Goal: Information Seeking & Learning: Learn about a topic

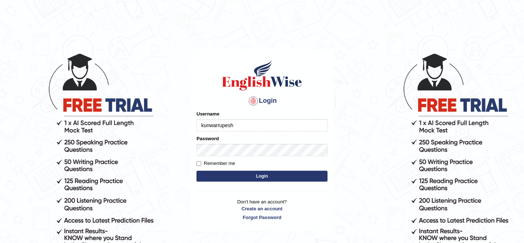
click at [238, 176] on button "Login" at bounding box center [262, 176] width 131 height 11
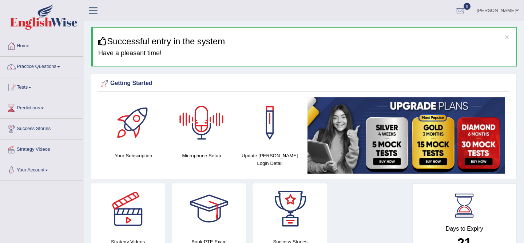
click at [92, 12] on icon at bounding box center [93, 10] width 8 height 9
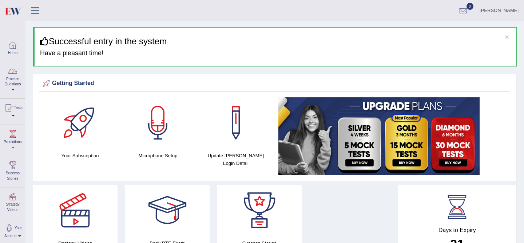
click at [15, 84] on link "Practice Questions" at bounding box center [12, 79] width 25 height 34
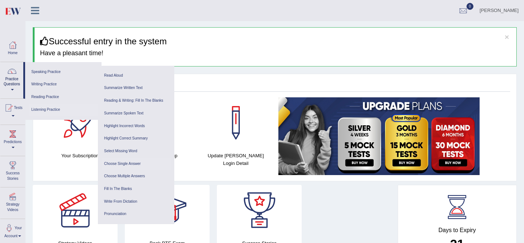
click at [120, 165] on link "Choose Single Answer" at bounding box center [136, 164] width 69 height 13
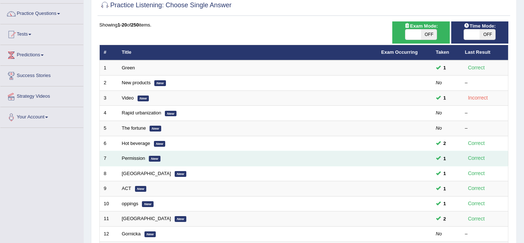
scroll to position [54, 0]
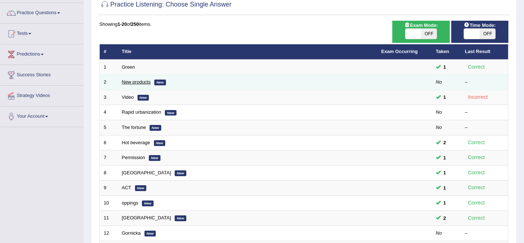
click at [128, 82] on link "New products" at bounding box center [136, 81] width 29 height 5
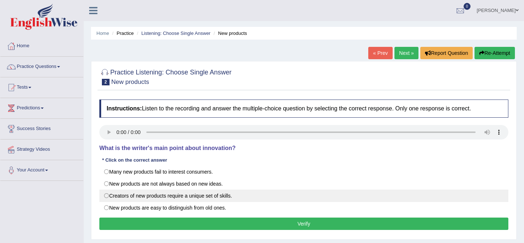
click at [114, 197] on label "Creators of new products require a unique set of skills." at bounding box center [303, 196] width 409 height 12
radio input "true"
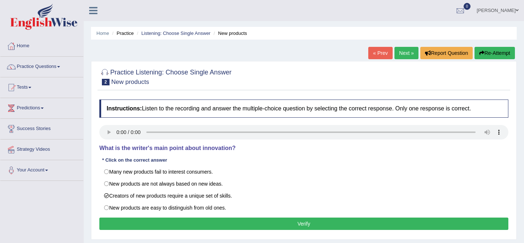
click at [219, 226] on button "Verify" at bounding box center [303, 224] width 409 height 12
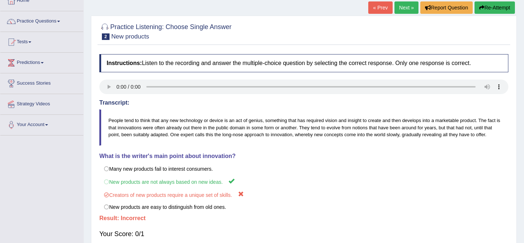
scroll to position [46, 0]
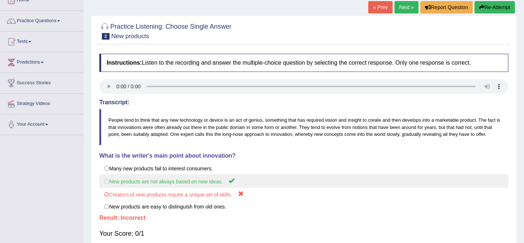
click at [187, 186] on label "New products are not always based on new ideas." at bounding box center [303, 181] width 409 height 13
click at [143, 188] on label "New products are not always based on new ideas." at bounding box center [303, 181] width 409 height 13
click at [106, 188] on label "New products are not always based on new ideas." at bounding box center [303, 181] width 409 height 13
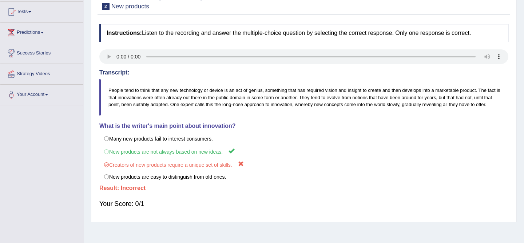
scroll to position [0, 0]
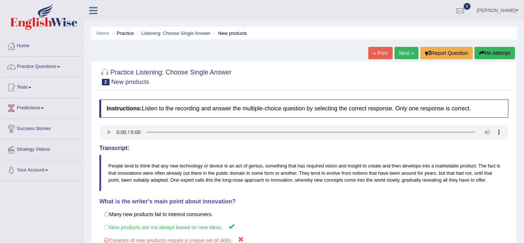
click at [483, 55] on button "Re-Attempt" at bounding box center [495, 53] width 40 height 12
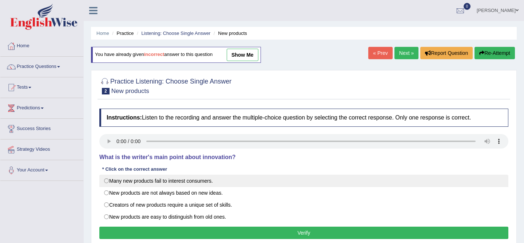
click at [109, 178] on label "Many new products fail to interest consumers." at bounding box center [303, 181] width 409 height 12
radio input "true"
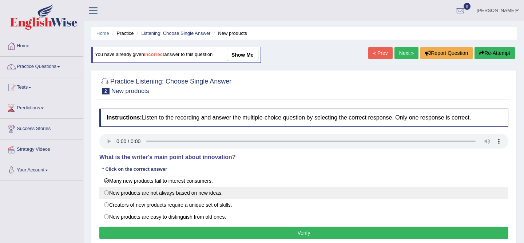
click at [129, 196] on label "New products are not always based on new ideas." at bounding box center [303, 193] width 409 height 12
radio input "true"
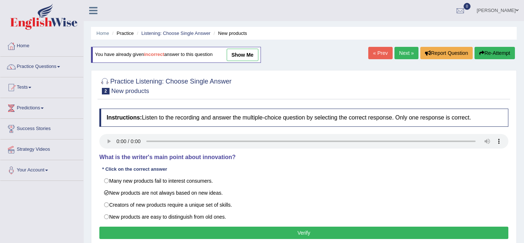
click at [246, 54] on link "show me" at bounding box center [243, 55] width 32 height 12
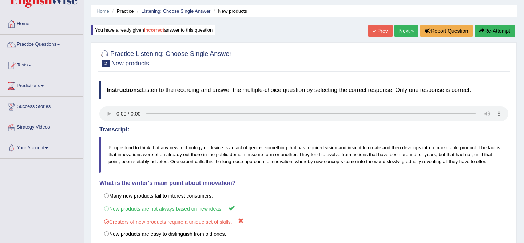
scroll to position [25, 0]
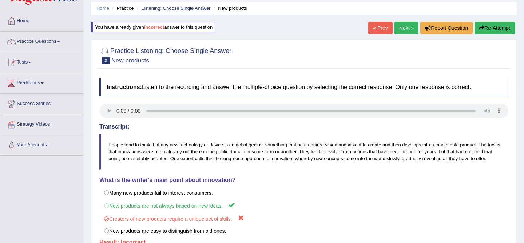
click at [484, 23] on button "Re-Attempt" at bounding box center [495, 28] width 40 height 12
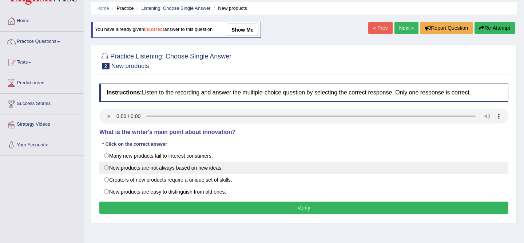
click at [197, 166] on label "New products are not always based on new ideas." at bounding box center [303, 168] width 409 height 12
radio input "true"
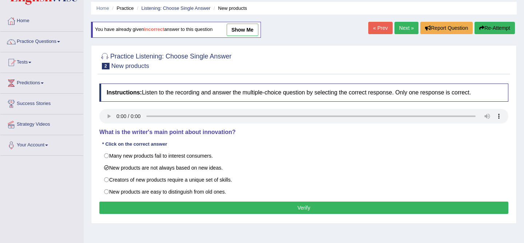
click at [213, 209] on button "Verify" at bounding box center [303, 208] width 409 height 12
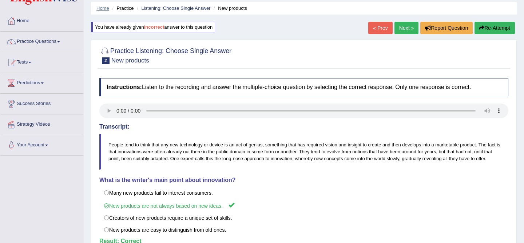
click at [107, 9] on link "Home" at bounding box center [102, 7] width 13 height 5
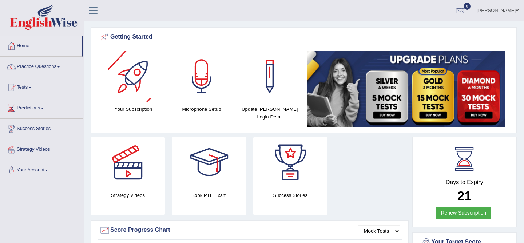
click at [92, 8] on icon at bounding box center [93, 10] width 8 height 9
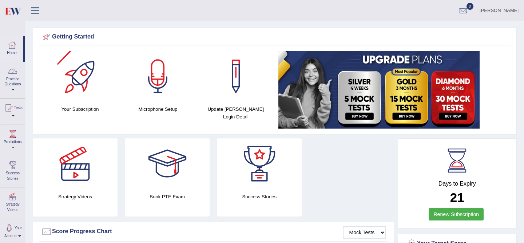
click at [16, 81] on link "Practice Questions" at bounding box center [12, 79] width 25 height 34
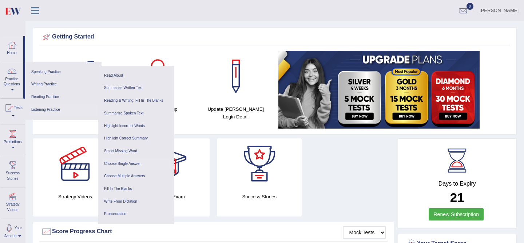
click at [115, 163] on link "Choose Single Answer" at bounding box center [136, 164] width 69 height 13
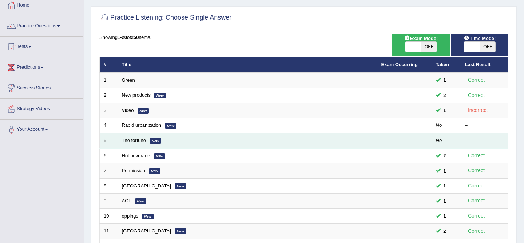
scroll to position [41, 0]
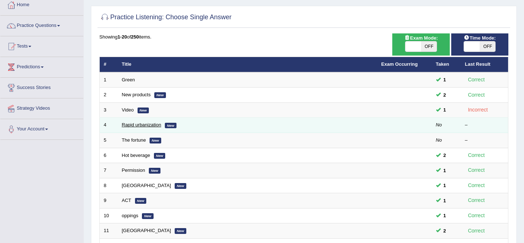
click at [148, 124] on link "Rapid urbanization" at bounding box center [141, 124] width 39 height 5
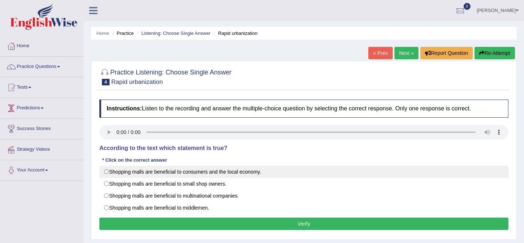
click at [114, 169] on label "Shopping malls are beneficial to consumers and the local economy." at bounding box center [303, 172] width 409 height 12
radio input "true"
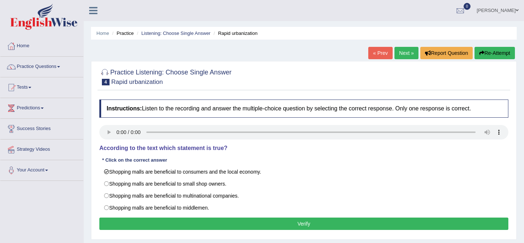
click at [243, 224] on button "Verify" at bounding box center [303, 224] width 409 height 12
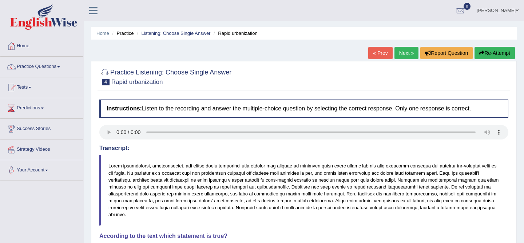
click at [398, 49] on link "Next »" at bounding box center [407, 53] width 24 height 12
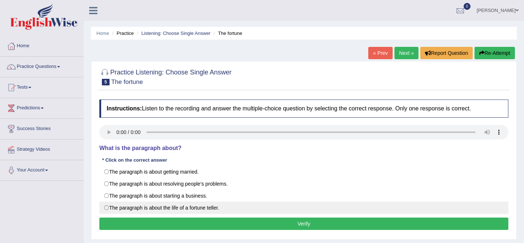
click at [123, 210] on label "The paragraph is about the life of a fortune teller." at bounding box center [303, 208] width 409 height 12
radio input "true"
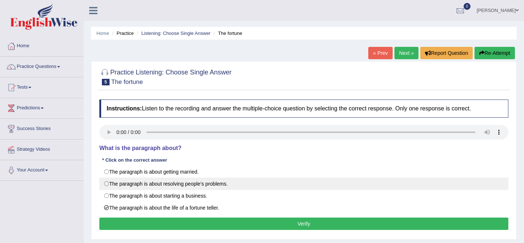
click at [190, 181] on label "The paragraph is about resolving people’s problems." at bounding box center [303, 184] width 409 height 12
radio input "true"
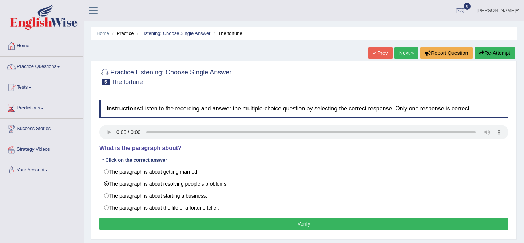
click at [249, 222] on button "Verify" at bounding box center [303, 224] width 409 height 12
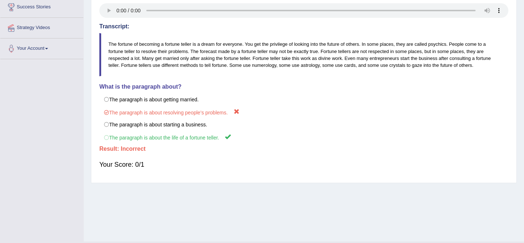
scroll to position [120, 0]
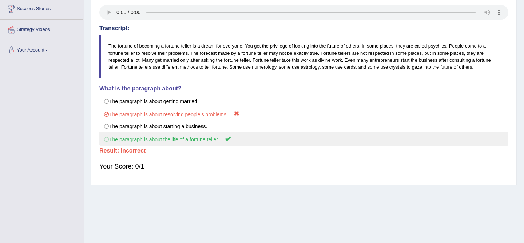
click at [174, 142] on label "The paragraph is about the life of a fortune teller." at bounding box center [303, 138] width 409 height 13
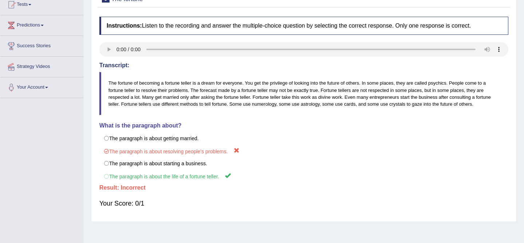
scroll to position [0, 0]
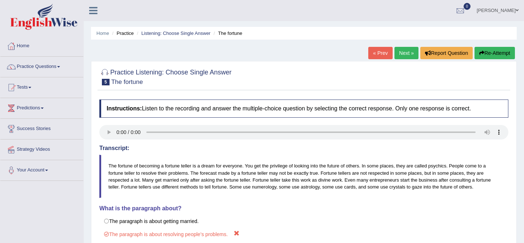
click at [479, 57] on button "Re-Attempt" at bounding box center [495, 53] width 40 height 12
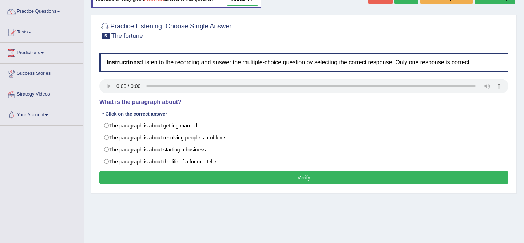
scroll to position [56, 0]
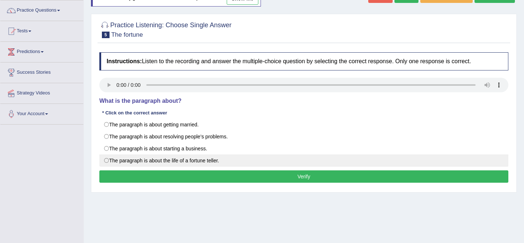
click at [158, 157] on label "The paragraph is about the life of a fortune teller." at bounding box center [303, 161] width 409 height 12
radio input "true"
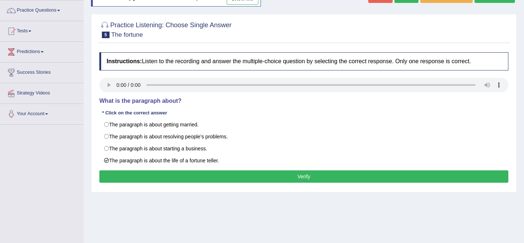
click at [163, 183] on div "Instructions: Listen to the recording and answer the multiple-choice question b…" at bounding box center [304, 119] width 413 height 140
click at [165, 178] on button "Verify" at bounding box center [303, 177] width 409 height 12
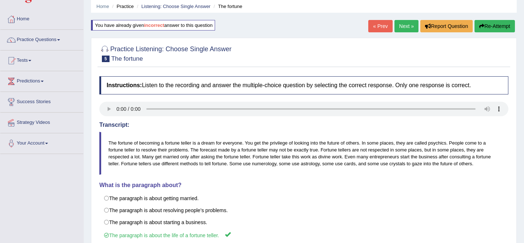
scroll to position [27, 0]
click at [400, 31] on link "Next »" at bounding box center [407, 26] width 24 height 12
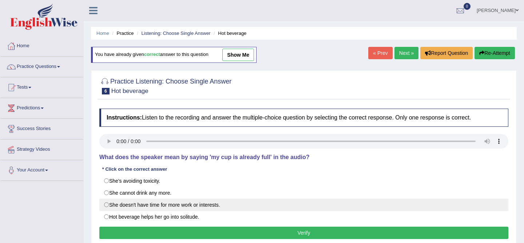
click at [179, 205] on label "She doesn't have time for more work or interests." at bounding box center [303, 205] width 409 height 12
radio input "true"
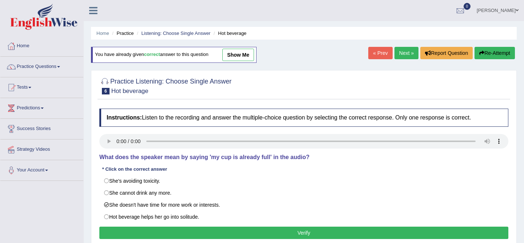
click at [253, 56] on link "show me" at bounding box center [238, 55] width 32 height 12
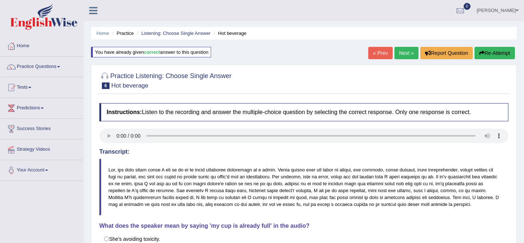
click at [99, 38] on ul "Home Practice Listening: Choose Single Answer Hot beverage" at bounding box center [304, 33] width 426 height 13
click at [99, 31] on link "Home" at bounding box center [102, 33] width 13 height 5
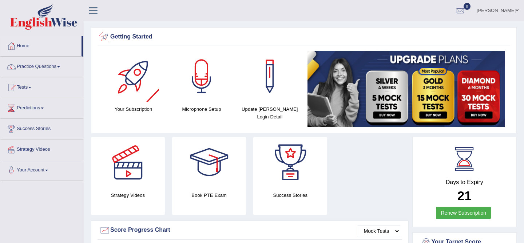
click at [95, 8] on icon at bounding box center [93, 10] width 8 height 9
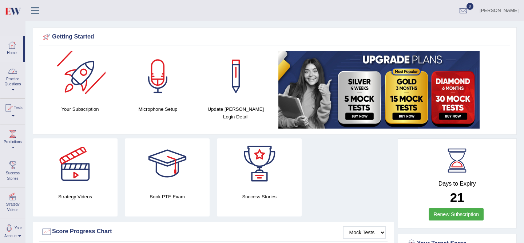
click at [16, 81] on link "Practice Questions" at bounding box center [12, 79] width 25 height 34
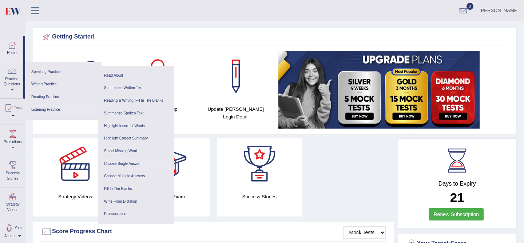
click at [140, 166] on link "Choose Single Answer" at bounding box center [136, 164] width 69 height 13
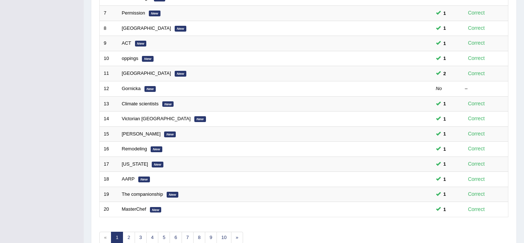
scroll to position [199, 0]
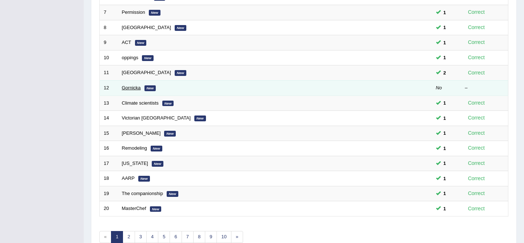
click at [139, 90] on link "Gornicka" at bounding box center [131, 87] width 19 height 5
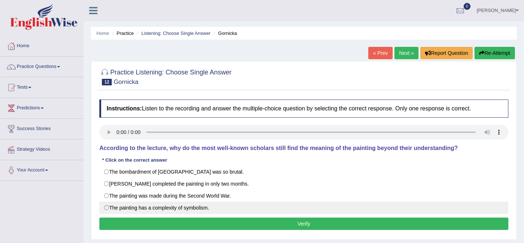
click at [203, 209] on label "The painting has a complexity of symbolism." at bounding box center [303, 208] width 409 height 12
radio input "true"
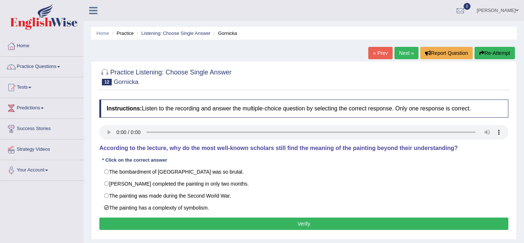
click at [261, 223] on button "Verify" at bounding box center [303, 224] width 409 height 12
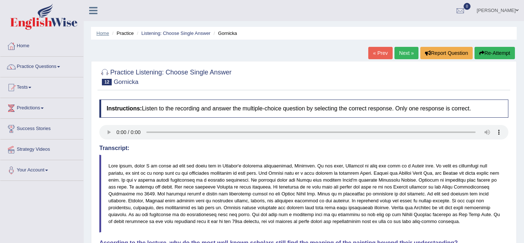
click at [104, 32] on link "Home" at bounding box center [102, 33] width 13 height 5
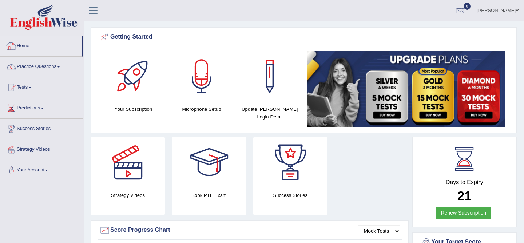
click at [91, 15] on icon at bounding box center [93, 10] width 8 height 9
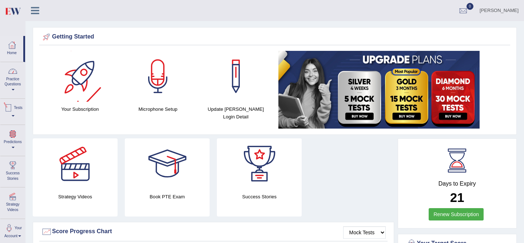
click at [19, 75] on link "Practice Questions" at bounding box center [12, 79] width 25 height 34
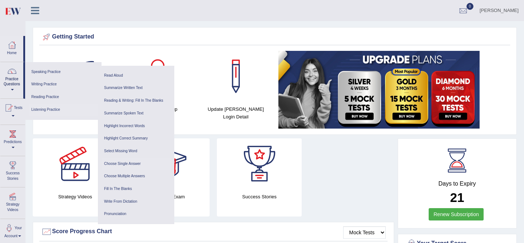
click at [128, 161] on link "Choose Single Answer" at bounding box center [136, 164] width 69 height 13
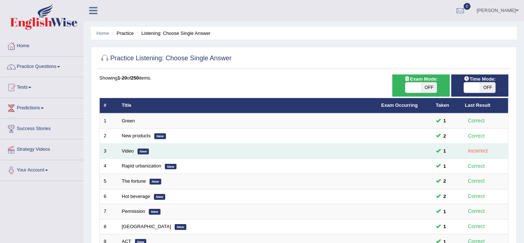
click at [441, 158] on td "1" at bounding box center [446, 151] width 29 height 15
click at [417, 151] on td at bounding box center [404, 151] width 55 height 15
click at [253, 152] on td "Video New" at bounding box center [247, 151] width 259 height 15
click at [126, 150] on link "Video" at bounding box center [128, 150] width 12 height 5
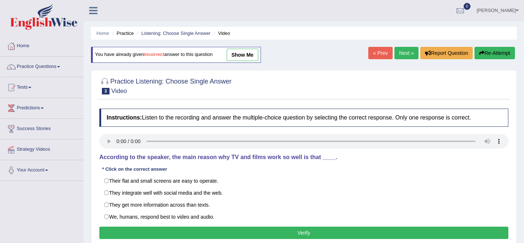
click at [247, 53] on link "show me" at bounding box center [243, 55] width 32 height 12
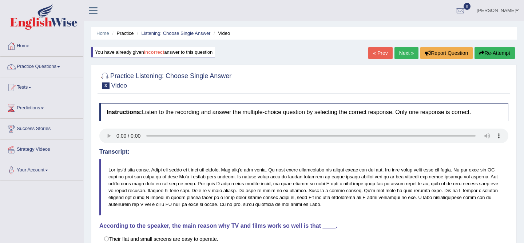
click at [247, 53] on div "Home Practice Listening: Choose Single Answer Video You have already given inco…" at bounding box center [304, 182] width 440 height 364
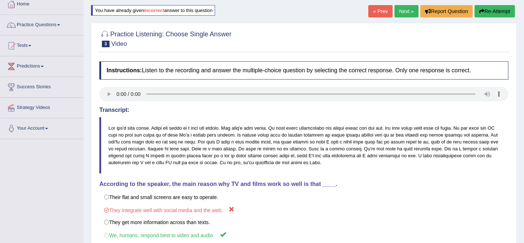
scroll to position [30, 0]
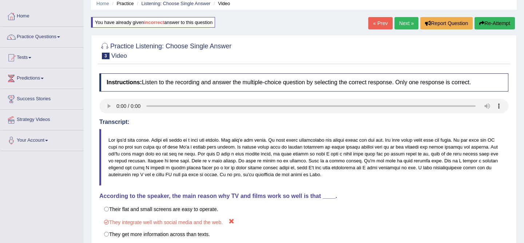
click at [494, 25] on button "Re-Attempt" at bounding box center [495, 23] width 40 height 12
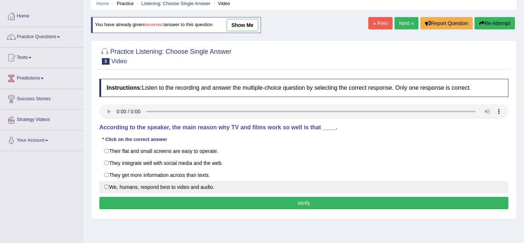
click at [130, 185] on label "We, humans, respond best to video and audio." at bounding box center [303, 187] width 409 height 12
radio input "true"
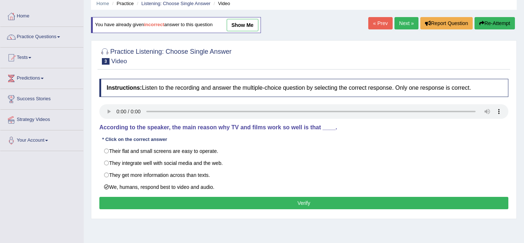
click at [154, 203] on button "Verify" at bounding box center [303, 203] width 409 height 12
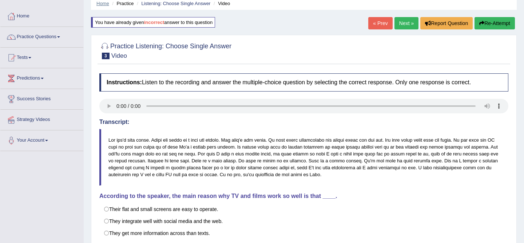
click at [106, 2] on link "Home" at bounding box center [102, 3] width 13 height 5
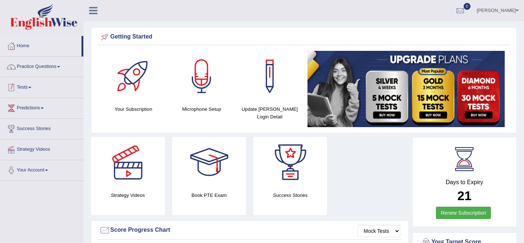
click at [42, 67] on link "Practice Questions" at bounding box center [41, 66] width 83 height 18
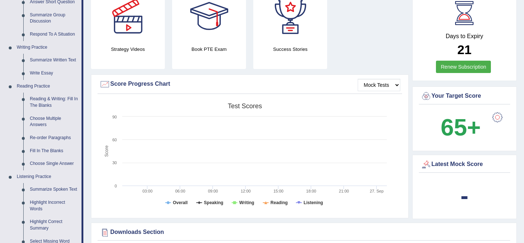
scroll to position [198, 0]
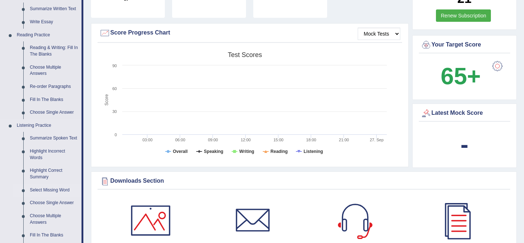
click at [53, 197] on link "Select Missing Word" at bounding box center [54, 190] width 55 height 13
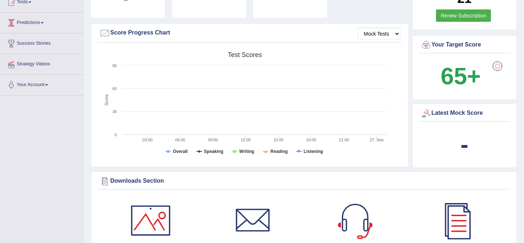
scroll to position [136, 0]
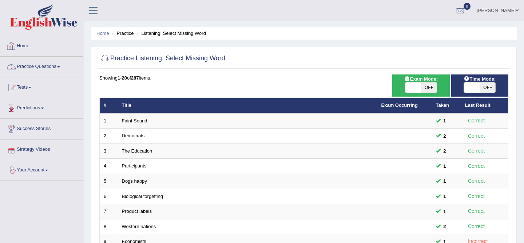
click at [39, 67] on link "Practice Questions" at bounding box center [41, 66] width 83 height 18
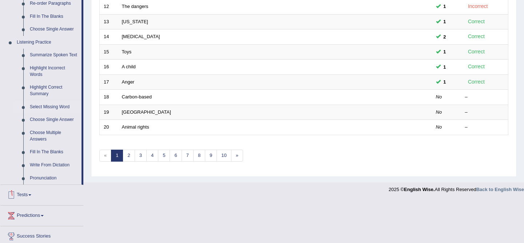
scroll to position [286, 0]
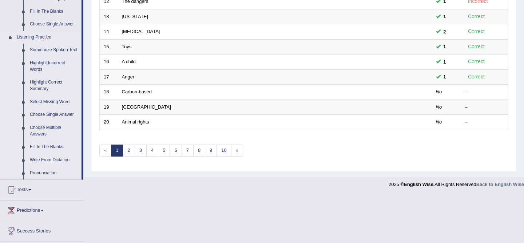
click at [51, 120] on link "Choose Single Answer" at bounding box center [54, 114] width 55 height 13
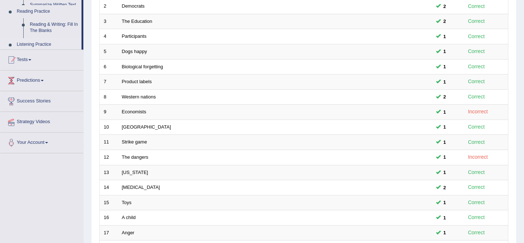
scroll to position [95, 0]
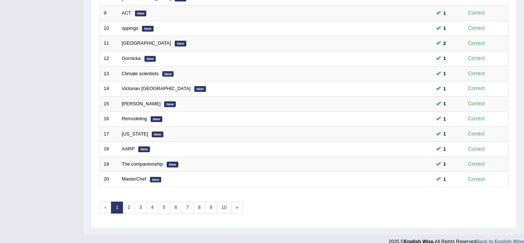
scroll to position [238, 0]
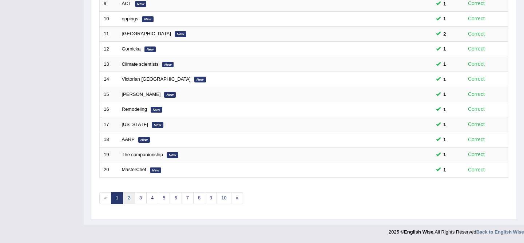
click at [129, 202] on link "2" at bounding box center [129, 199] width 12 height 12
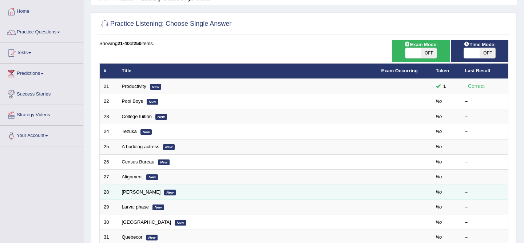
scroll to position [35, 0]
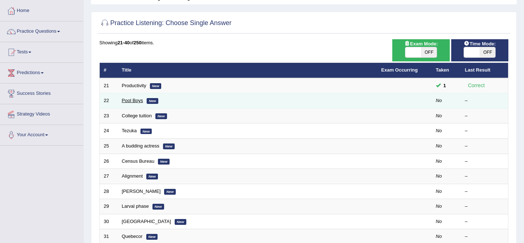
click at [123, 100] on link "Pool Boys" at bounding box center [132, 100] width 21 height 5
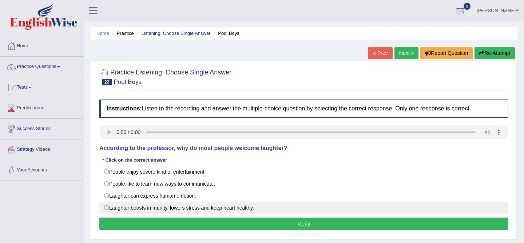
click at [119, 214] on label "Laughter boosts immunity, lowers stress and keep heart healthy." at bounding box center [303, 208] width 409 height 12
radio input "true"
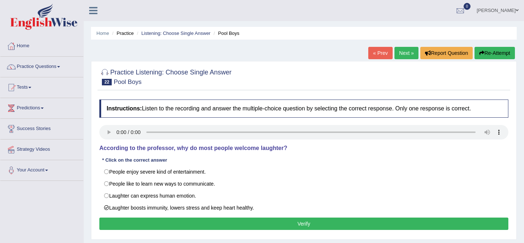
click at [188, 225] on button "Verify" at bounding box center [303, 224] width 409 height 12
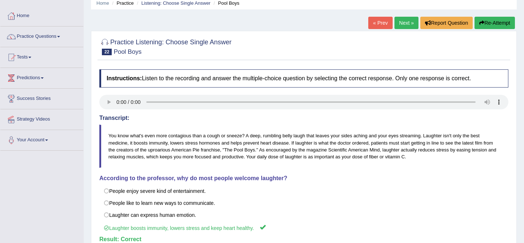
scroll to position [33, 0]
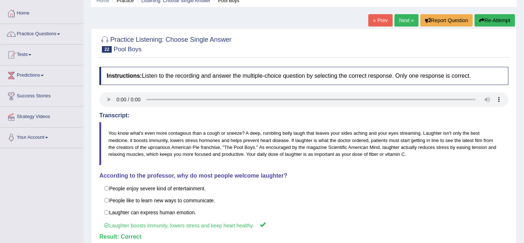
click at [407, 19] on link "Next »" at bounding box center [407, 20] width 24 height 12
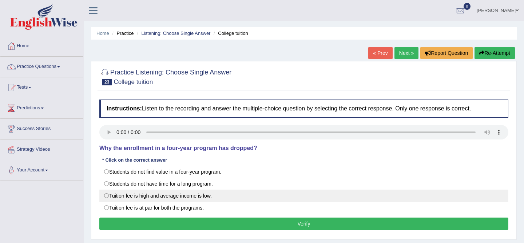
click at [107, 198] on label "Tuition fee is high and average income is low." at bounding box center [303, 196] width 409 height 12
radio input "true"
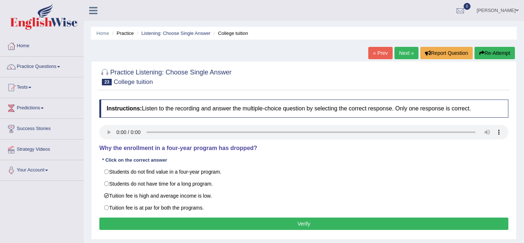
click at [227, 226] on button "Verify" at bounding box center [303, 224] width 409 height 12
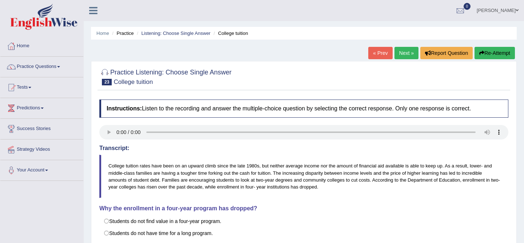
click at [404, 50] on link "Next »" at bounding box center [407, 53] width 24 height 12
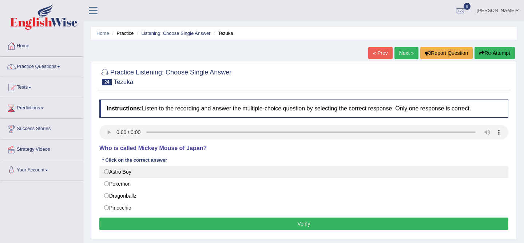
click at [132, 171] on label "Astro Boy" at bounding box center [303, 172] width 409 height 12
radio input "true"
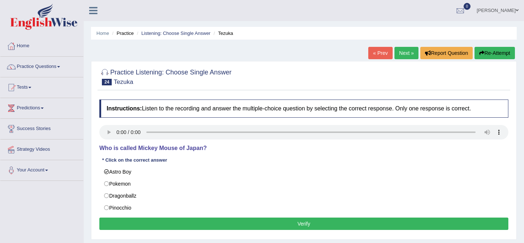
click at [174, 227] on button "Verify" at bounding box center [303, 224] width 409 height 12
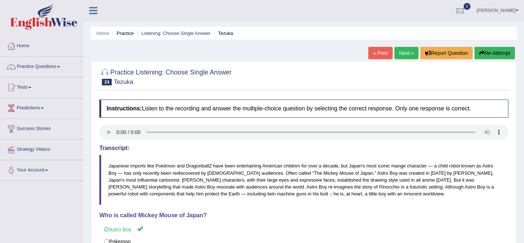
click at [397, 58] on link "Next »" at bounding box center [407, 53] width 24 height 12
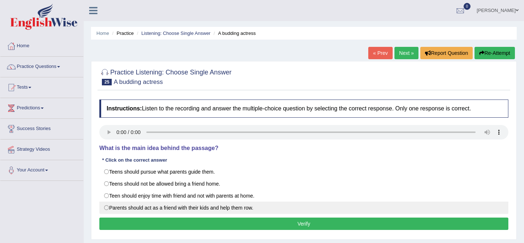
click at [169, 214] on label "Parents should act as a friend with their kids and help them row." at bounding box center [303, 208] width 409 height 12
radio input "true"
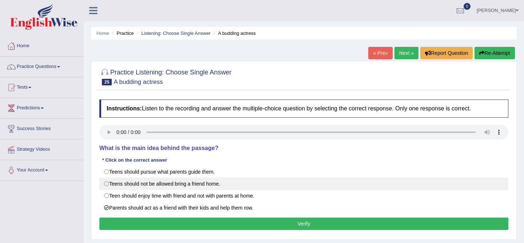
click at [199, 188] on label "Teens should not be allowed bring a friend home." at bounding box center [303, 184] width 409 height 12
radio input "true"
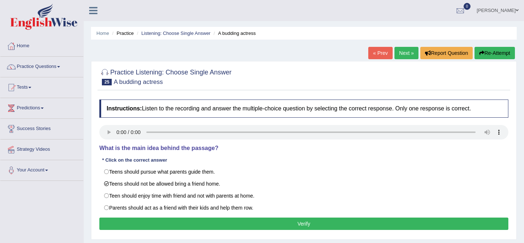
click at [242, 231] on div "Instructions: Listen to the recording and answer the multiple-choice question b…" at bounding box center [304, 166] width 413 height 140
click at [243, 223] on button "Verify" at bounding box center [303, 224] width 409 height 12
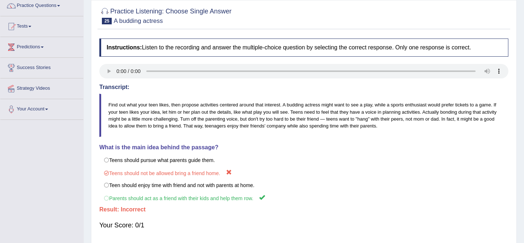
scroll to position [63, 0]
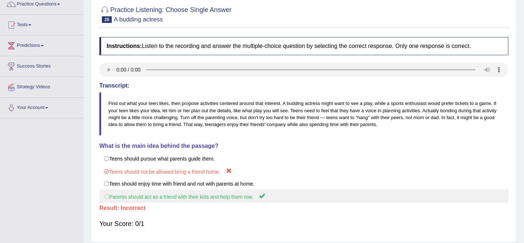
click at [262, 200] on label "Parents should act as a friend with their kids and help them row." at bounding box center [303, 196] width 409 height 13
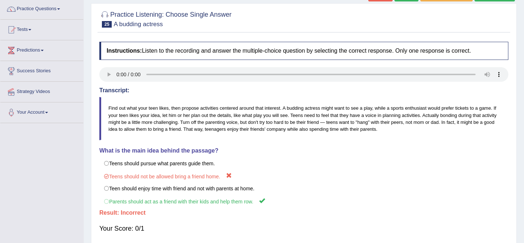
scroll to position [0, 0]
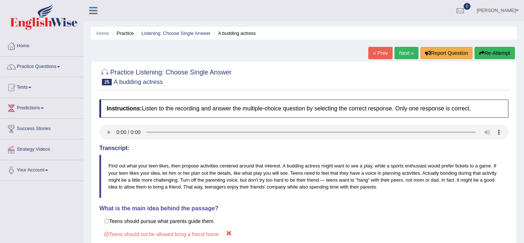
click at [479, 53] on icon "button" at bounding box center [481, 53] width 5 height 5
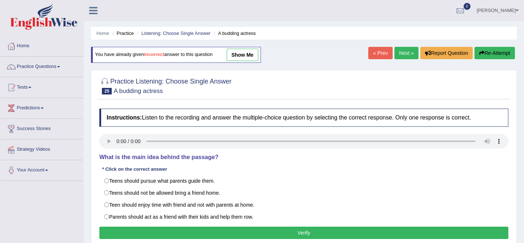
click at [244, 214] on label "Parents should act as a friend with their kids and help them row." at bounding box center [303, 217] width 409 height 12
radio input "true"
click at [239, 237] on button "Verify" at bounding box center [303, 233] width 409 height 12
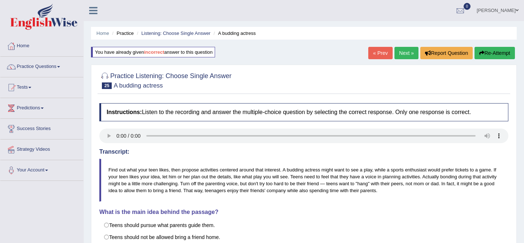
click at [401, 58] on link "Next »" at bounding box center [407, 53] width 24 height 12
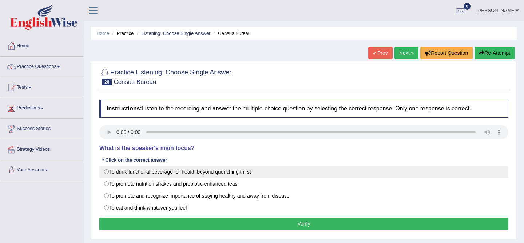
click at [189, 176] on label "To drink functional beverage for health beyond quenching thirst" at bounding box center [303, 172] width 409 height 12
radio input "true"
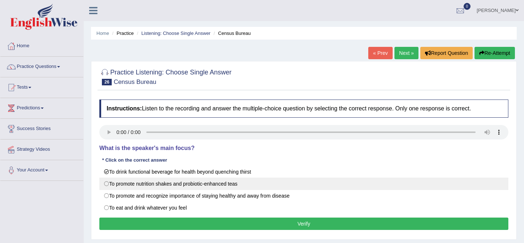
click at [206, 187] on label "To promote nutrition shakes and probiotic-enhanced teas" at bounding box center [303, 184] width 409 height 12
radio input "true"
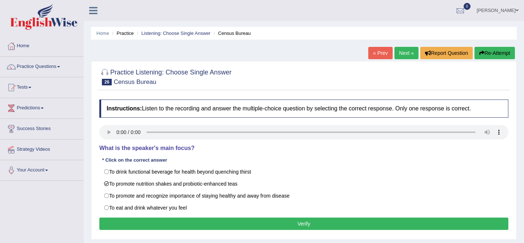
click at [234, 226] on button "Verify" at bounding box center [303, 224] width 409 height 12
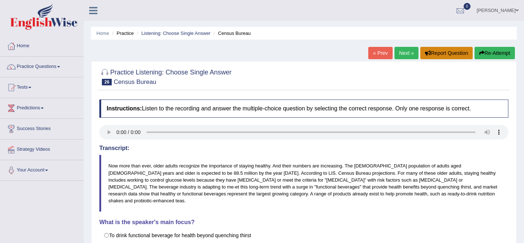
click at [468, 52] on button "Report Question" at bounding box center [446, 53] width 52 height 12
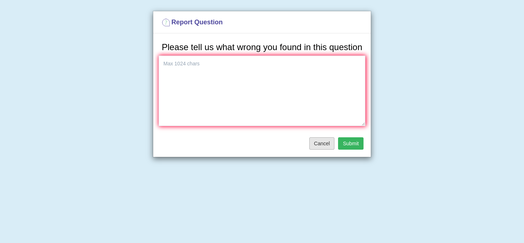
click at [324, 150] on button "Cancel" at bounding box center [321, 144] width 25 height 12
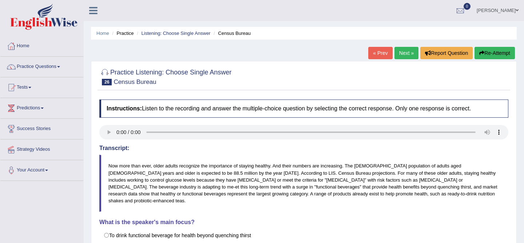
click at [500, 52] on button "Re-Attempt" at bounding box center [495, 53] width 40 height 12
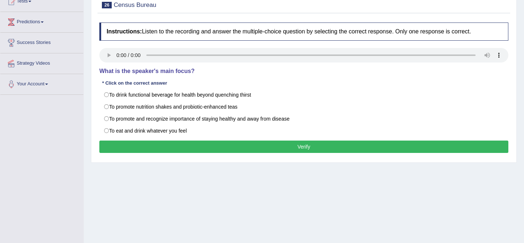
scroll to position [89, 0]
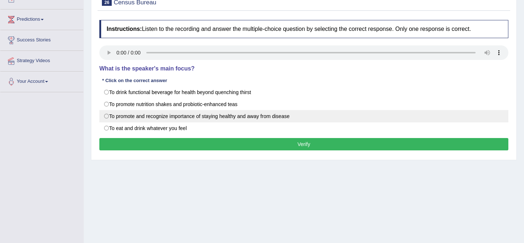
click at [219, 119] on label "To promote and recognize importance of staying healthy and away from disease" at bounding box center [303, 116] width 409 height 12
radio input "true"
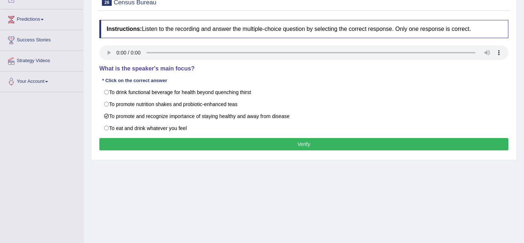
click at [218, 144] on button "Verify" at bounding box center [303, 144] width 409 height 12
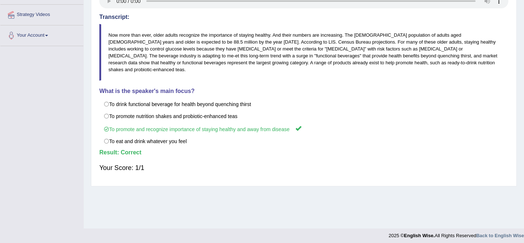
scroll to position [0, 0]
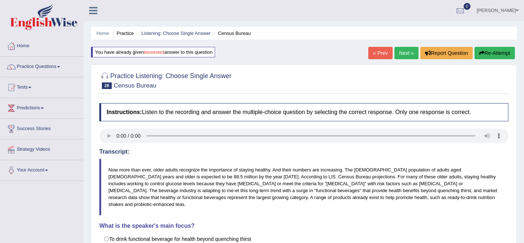
click at [404, 56] on link "Next »" at bounding box center [407, 53] width 24 height 12
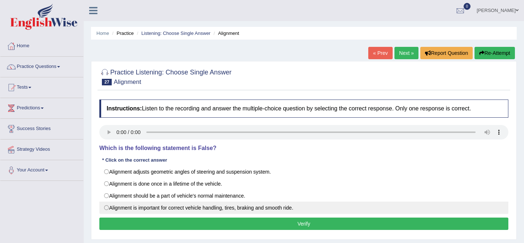
click at [186, 209] on label "Alignment is important for correct vehicle handling, tires, braking and smooth …" at bounding box center [303, 208] width 409 height 12
radio input "true"
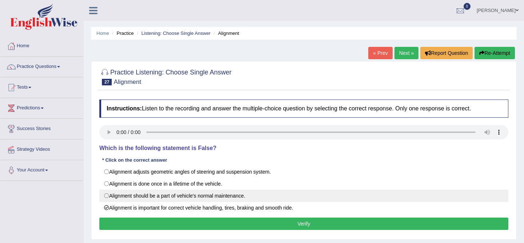
click at [269, 195] on label "Alignment should be a part of vehicle's normal maintenance." at bounding box center [303, 196] width 409 height 12
radio input "true"
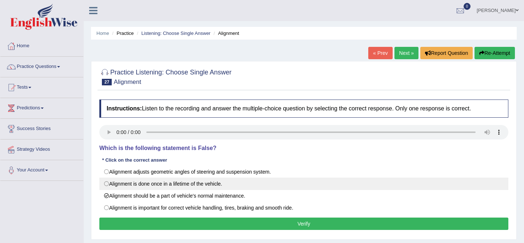
click at [269, 184] on label "Alignment is done once in a lifetime of the vehicle." at bounding box center [303, 184] width 409 height 12
radio input "true"
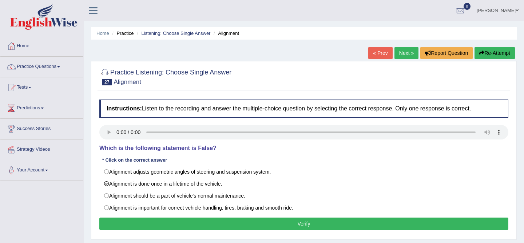
click at [316, 227] on button "Verify" at bounding box center [303, 224] width 409 height 12
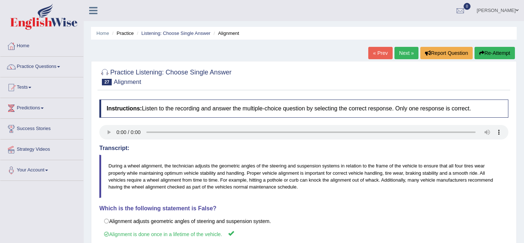
click at [396, 55] on link "Next »" at bounding box center [407, 53] width 24 height 12
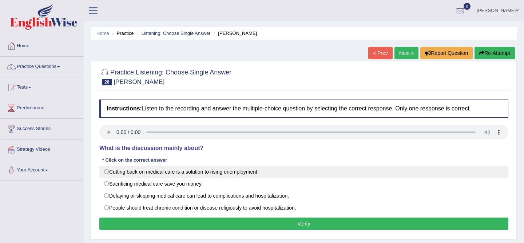
click at [206, 174] on label "Cutting back on medical care is a solution to rising unemployment." at bounding box center [303, 172] width 409 height 12
radio input "true"
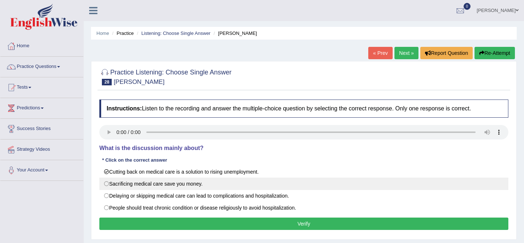
click at [224, 181] on label "Sacrificing medical care save you money." at bounding box center [303, 184] width 409 height 12
radio input "true"
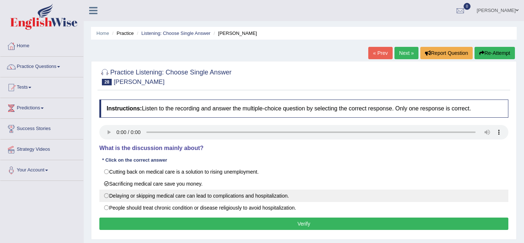
click at [207, 201] on label "Delaying or skipping medical care can lead to complications and hospitalization." at bounding box center [303, 196] width 409 height 12
radio input "true"
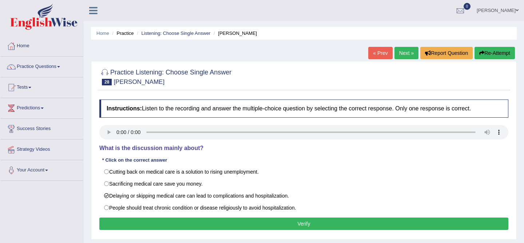
click at [225, 225] on button "Verify" at bounding box center [303, 224] width 409 height 12
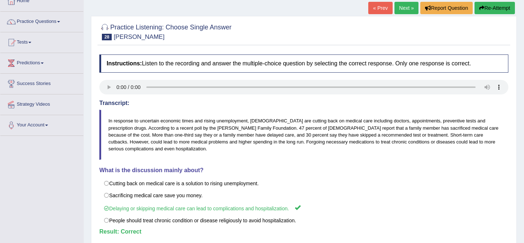
scroll to position [46, 0]
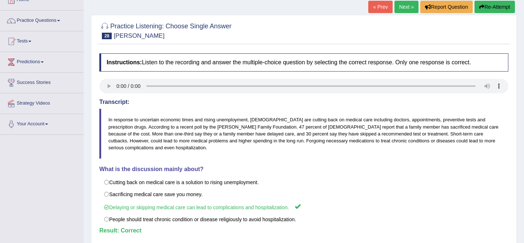
click at [399, 9] on link "Next »" at bounding box center [407, 7] width 24 height 12
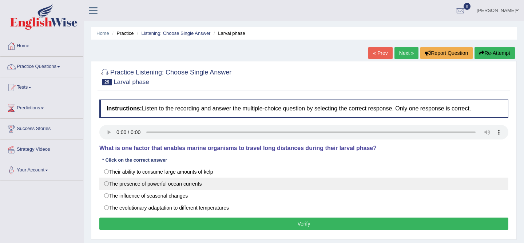
click at [203, 189] on label "The presence of powerful ocean currents" at bounding box center [303, 184] width 409 height 12
radio input "true"
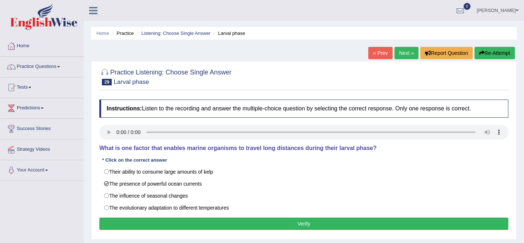
click at [330, 223] on button "Verify" at bounding box center [303, 224] width 409 height 12
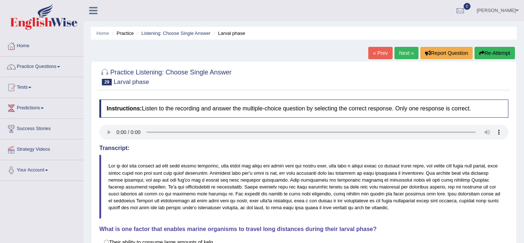
click at [409, 51] on link "Next »" at bounding box center [407, 53] width 24 height 12
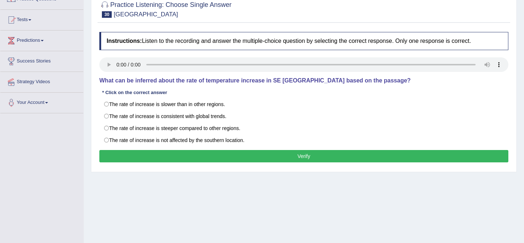
scroll to position [68, 0]
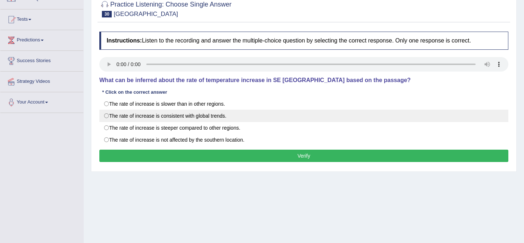
click at [282, 118] on label "The rate of increase is consistent with global trends." at bounding box center [303, 116] width 409 height 12
radio input "true"
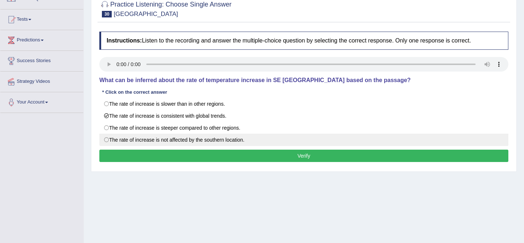
click at [269, 136] on label "The rate of increase is not affected by the southern location." at bounding box center [303, 140] width 409 height 12
radio input "true"
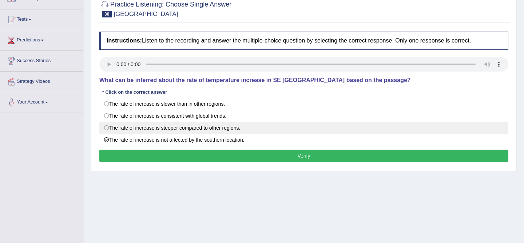
click at [272, 128] on label "The rate of increase is steeper compared to other regions." at bounding box center [303, 128] width 409 height 12
radio input "true"
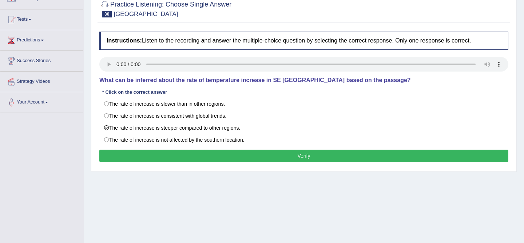
click at [286, 159] on button "Verify" at bounding box center [303, 156] width 409 height 12
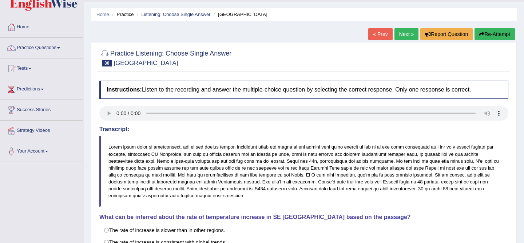
scroll to position [19, 0]
click at [400, 35] on link "Next »" at bounding box center [407, 34] width 24 height 12
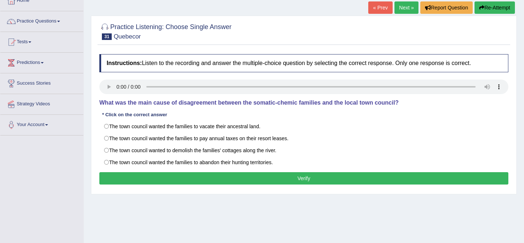
scroll to position [53, 0]
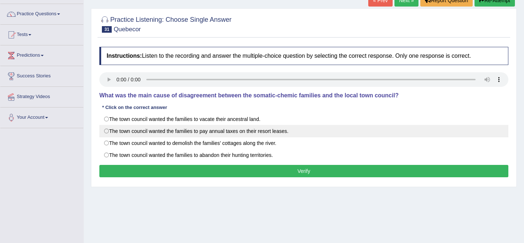
click at [166, 136] on label "The town council wanted the families to pay annual taxes on their resort leases." at bounding box center [303, 131] width 409 height 12
radio input "true"
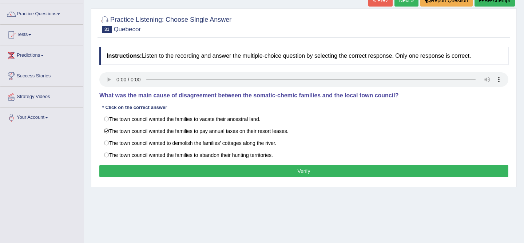
click at [264, 173] on button "Verify" at bounding box center [303, 171] width 409 height 12
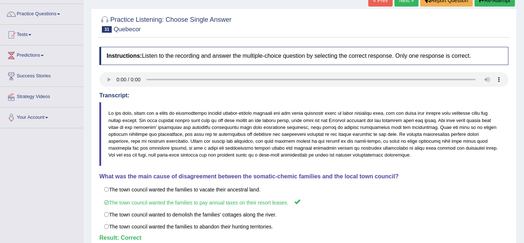
click at [400, 4] on link "Next »" at bounding box center [407, 0] width 24 height 12
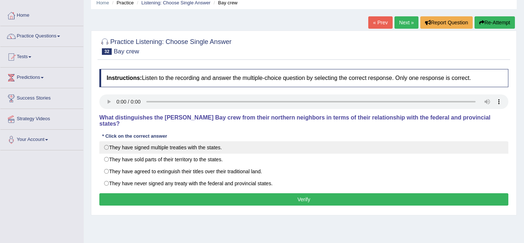
scroll to position [31, 0]
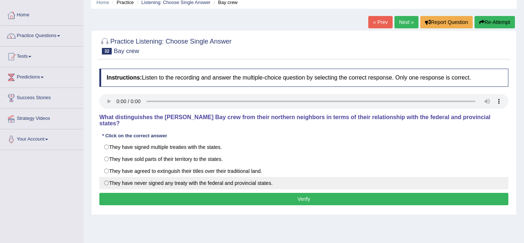
click at [164, 177] on label "They have never signed any treaty with the federal and provincial states." at bounding box center [303, 183] width 409 height 12
radio input "true"
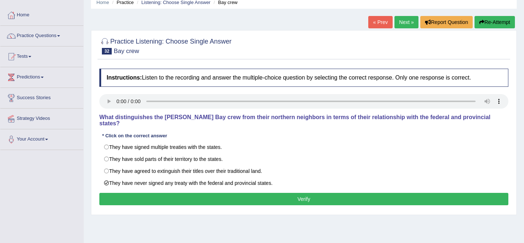
click at [306, 193] on button "Verify" at bounding box center [303, 199] width 409 height 12
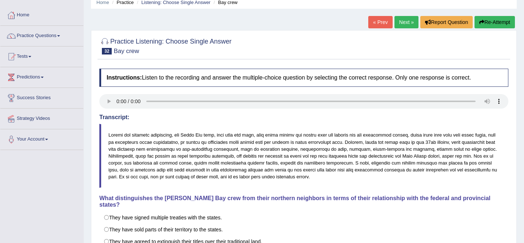
click at [405, 24] on link "Next »" at bounding box center [407, 22] width 24 height 12
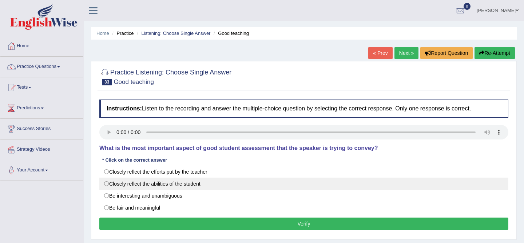
click at [220, 182] on label "Closely reflect the abilities of the student" at bounding box center [303, 184] width 409 height 12
radio input "true"
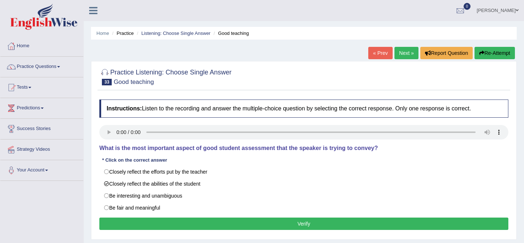
click at [247, 227] on button "Verify" at bounding box center [303, 224] width 409 height 12
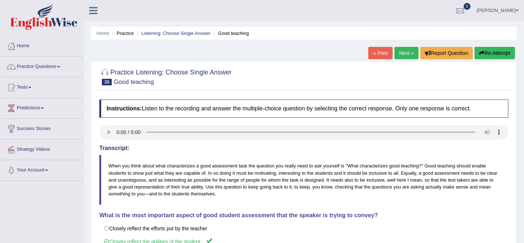
click at [410, 49] on link "Next »" at bounding box center [407, 53] width 24 height 12
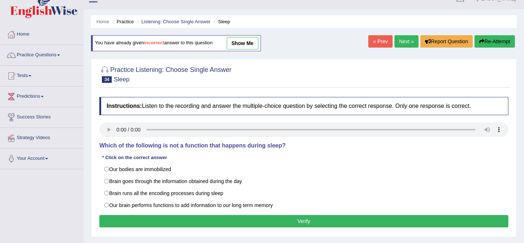
scroll to position [18, 0]
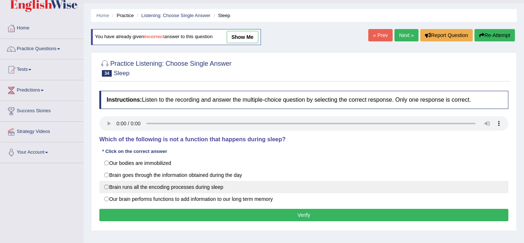
click at [197, 191] on label "Brain runs all the encoding processes during sleep" at bounding box center [303, 187] width 409 height 12
radio input "true"
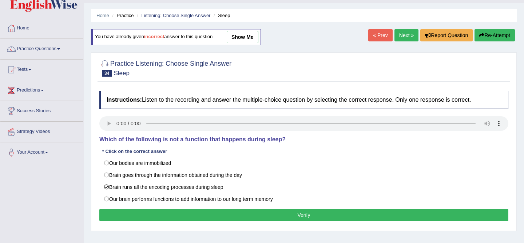
click at [253, 41] on link "show me" at bounding box center [243, 37] width 32 height 12
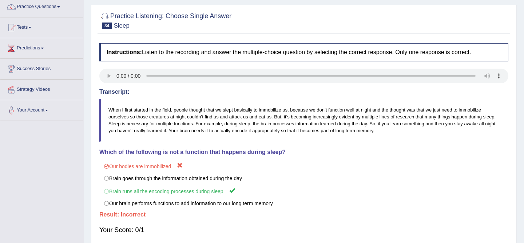
scroll to position [0, 0]
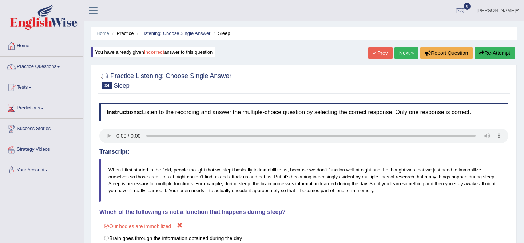
click at [482, 56] on button "Re-Attempt" at bounding box center [495, 53] width 40 height 12
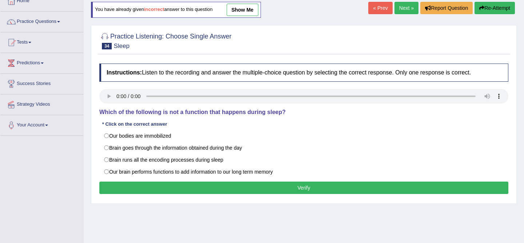
scroll to position [45, 0]
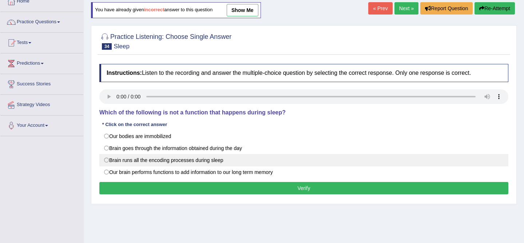
click at [276, 166] on label "Brain runs all the encoding processes during sleep" at bounding box center [303, 160] width 409 height 12
radio input "true"
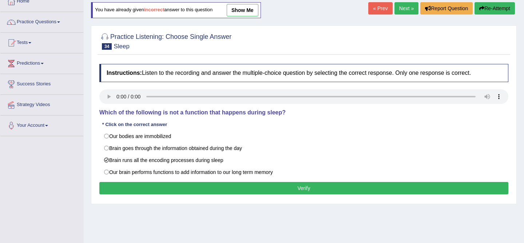
click at [272, 190] on button "Verify" at bounding box center [303, 188] width 409 height 12
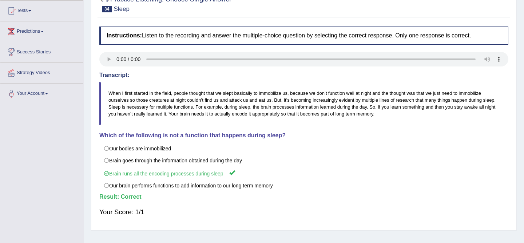
scroll to position [0, 0]
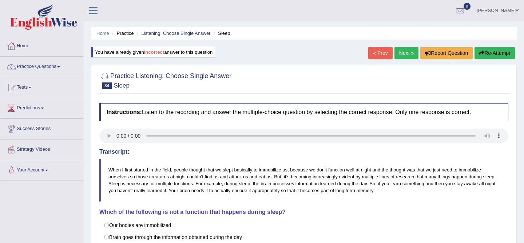
click at [400, 53] on link "Next »" at bounding box center [407, 53] width 24 height 12
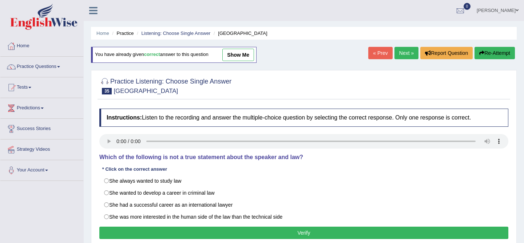
click at [400, 53] on link "Next »" at bounding box center [407, 53] width 24 height 12
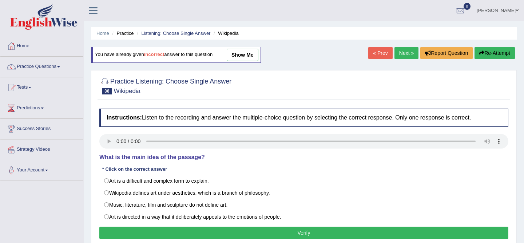
click at [376, 55] on link "« Prev" at bounding box center [380, 53] width 24 height 12
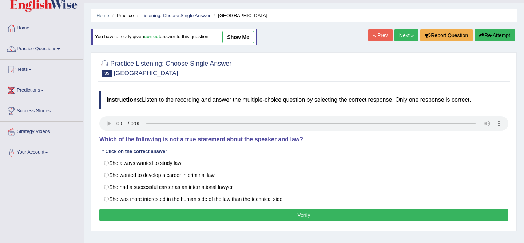
scroll to position [20, 0]
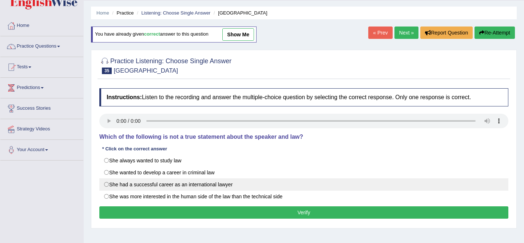
click at [247, 184] on label "She had a successful career as an international lawyer" at bounding box center [303, 185] width 409 height 12
radio input "true"
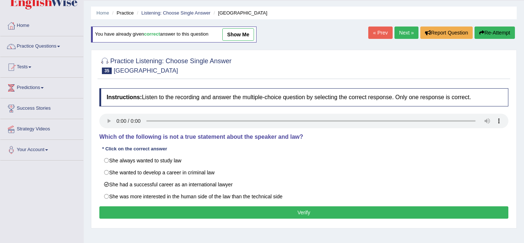
click at [239, 35] on link "show me" at bounding box center [238, 34] width 32 height 12
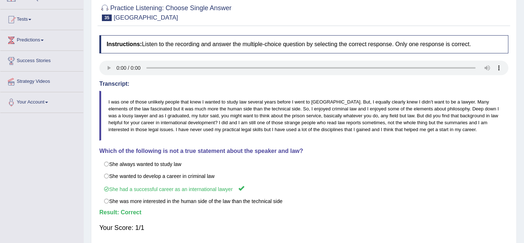
scroll to position [0, 0]
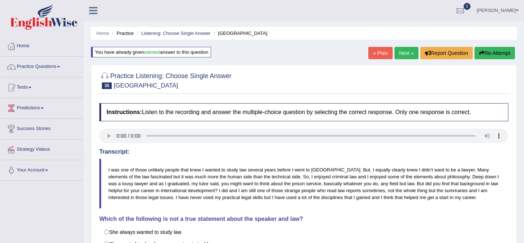
click at [405, 54] on link "Next »" at bounding box center [407, 53] width 24 height 12
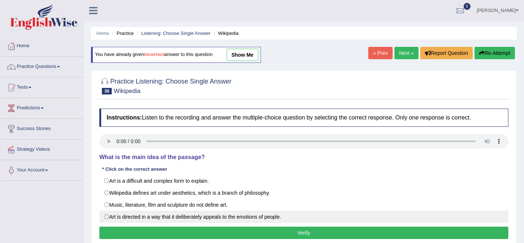
click at [280, 214] on label "Art is directed in a way that it deliberately appeals to the emotions of people." at bounding box center [303, 217] width 409 height 12
radio input "true"
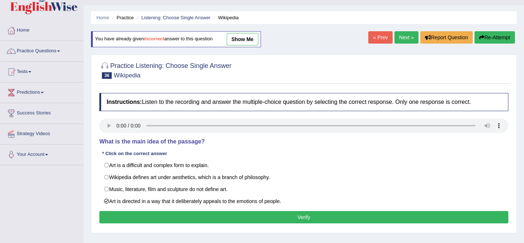
scroll to position [17, 0]
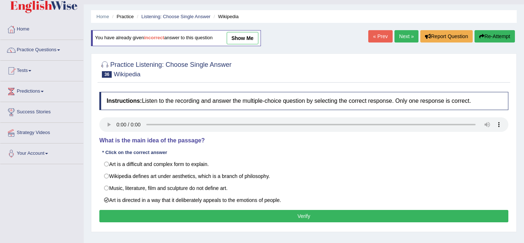
click at [245, 37] on link "show me" at bounding box center [243, 38] width 32 height 12
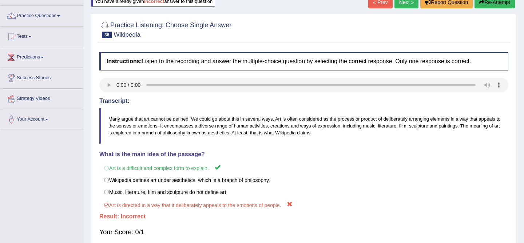
scroll to position [0, 0]
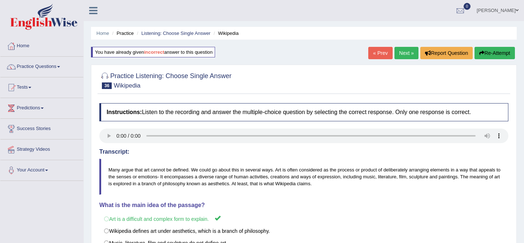
click at [395, 55] on link "Next »" at bounding box center [407, 53] width 24 height 12
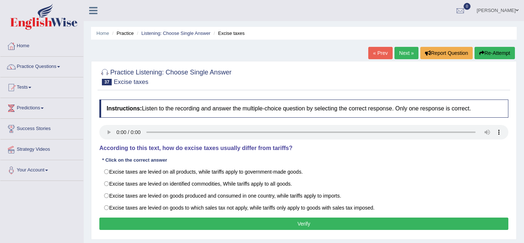
click at [58, 134] on link "Success Stories" at bounding box center [41, 128] width 83 height 18
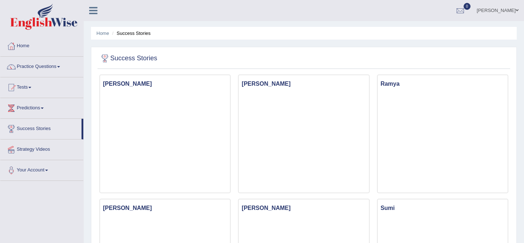
click at [95, 7] on icon at bounding box center [93, 10] width 8 height 9
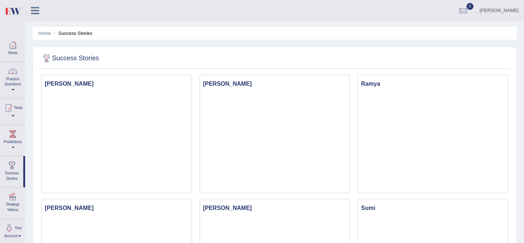
click at [20, 78] on link "Practice Questions" at bounding box center [12, 79] width 25 height 34
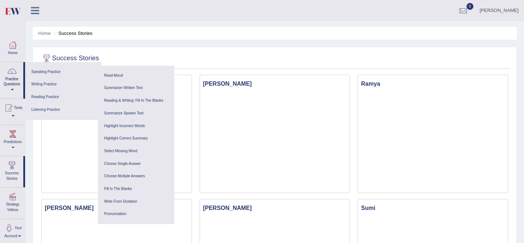
click at [126, 164] on link "Choose Single Answer" at bounding box center [136, 164] width 69 height 13
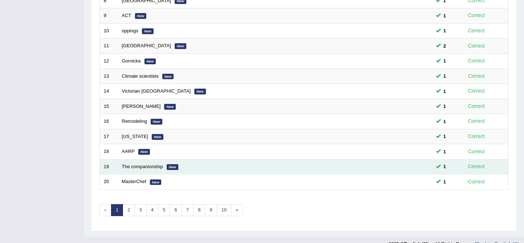
scroll to position [238, 0]
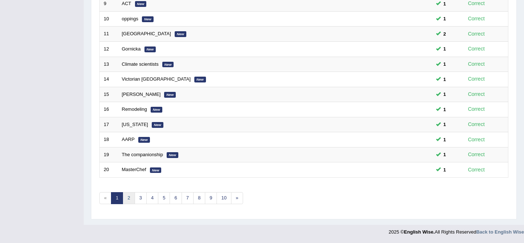
click at [127, 198] on link "2" at bounding box center [129, 199] width 12 height 12
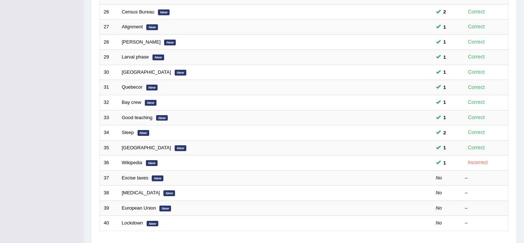
scroll to position [189, 0]
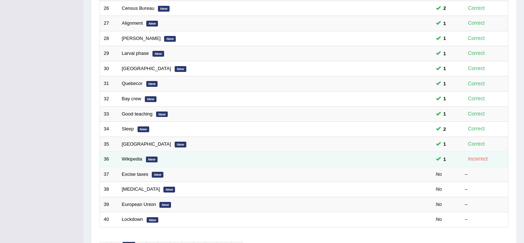
click at [154, 159] on em "New" at bounding box center [152, 160] width 12 height 6
click at [133, 159] on link "Wikipedia" at bounding box center [132, 158] width 20 height 5
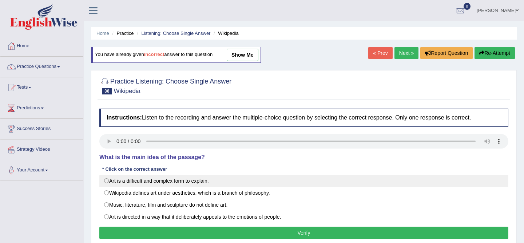
click at [173, 186] on label "Art is a difficult and complex form to explain." at bounding box center [303, 181] width 409 height 12
radio input "true"
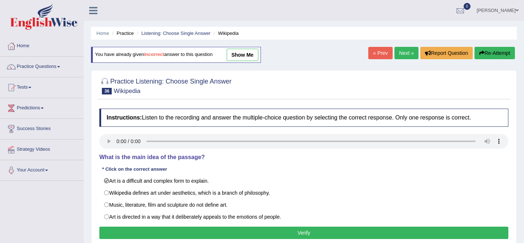
click at [175, 236] on button "Verify" at bounding box center [303, 233] width 409 height 12
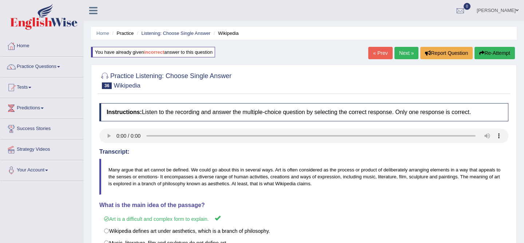
click at [402, 57] on link "Next »" at bounding box center [407, 53] width 24 height 12
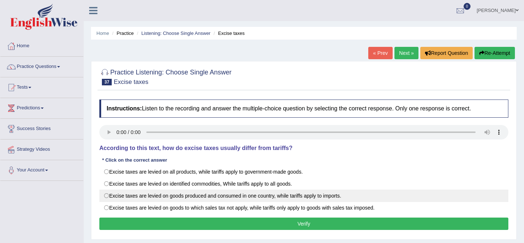
click at [226, 199] on label "Excise taxes are levied on goods produced and consumed in one country, while ta…" at bounding box center [303, 196] width 409 height 12
radio input "true"
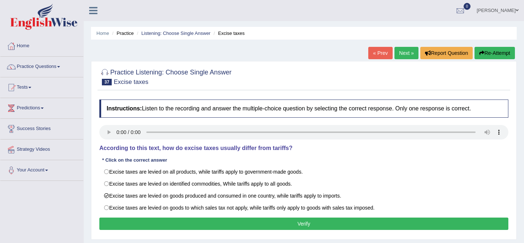
click at [258, 224] on button "Verify" at bounding box center [303, 224] width 409 height 12
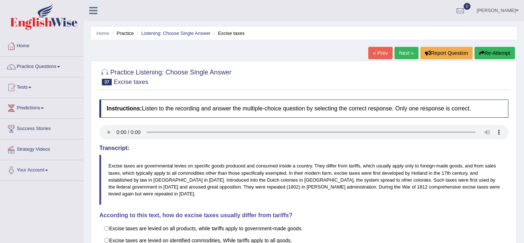
click at [399, 52] on link "Next »" at bounding box center [407, 53] width 24 height 12
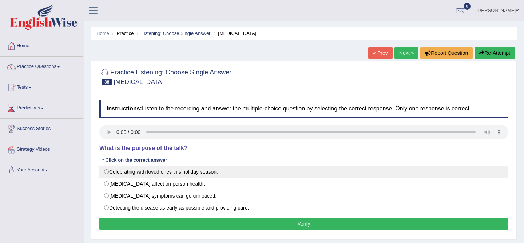
click at [211, 174] on label "Celebrating with loved ones this holiday season." at bounding box center [303, 172] width 409 height 12
radio input "true"
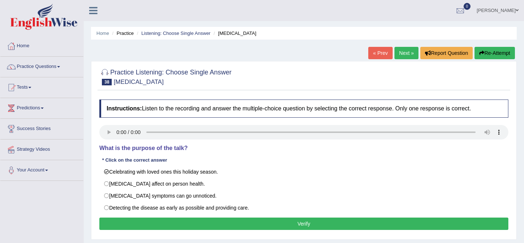
click at [304, 227] on button "Verify" at bounding box center [303, 224] width 409 height 12
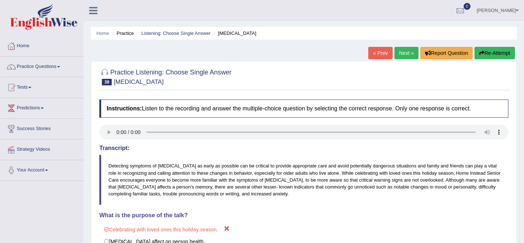
click at [498, 56] on button "Re-Attempt" at bounding box center [495, 53] width 40 height 12
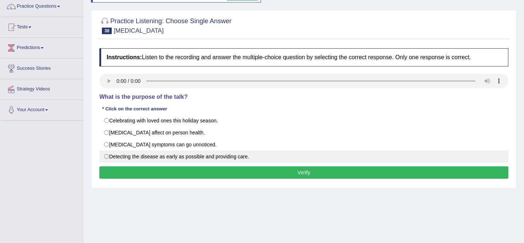
click at [253, 155] on label "Detecting the disease as early as possible and providing care." at bounding box center [303, 157] width 409 height 12
radio input "true"
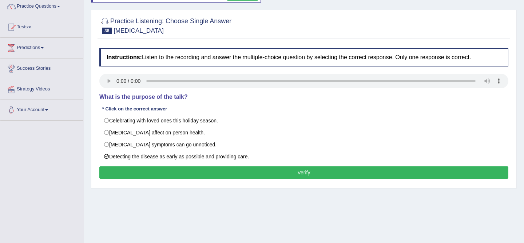
click at [254, 172] on button "Verify" at bounding box center [303, 173] width 409 height 12
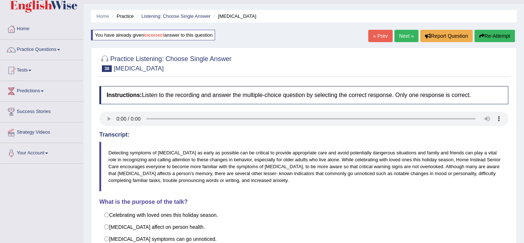
scroll to position [16, 0]
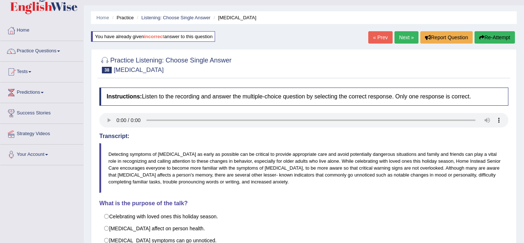
click at [405, 37] on link "Next »" at bounding box center [407, 37] width 24 height 12
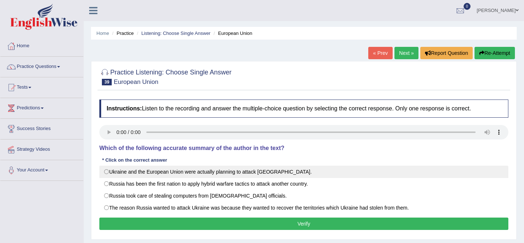
click at [125, 169] on label "Ukraine and the European Union were actually planning to attack [GEOGRAPHIC_DAT…" at bounding box center [303, 172] width 409 height 12
radio input "true"
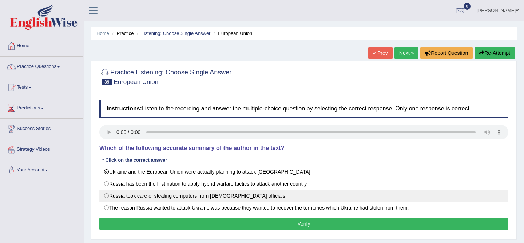
click at [148, 191] on label "Russia took care of stealing computers from [DEMOGRAPHIC_DATA] officials." at bounding box center [303, 196] width 409 height 12
radio input "true"
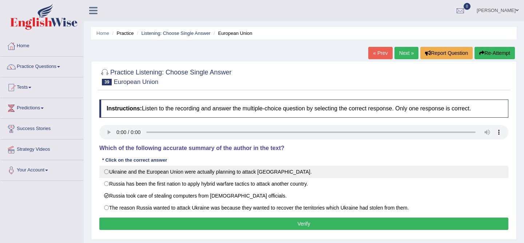
click at [155, 171] on label "Ukraine and the European Union were actually planning to attack Russia." at bounding box center [303, 172] width 409 height 12
radio input "true"
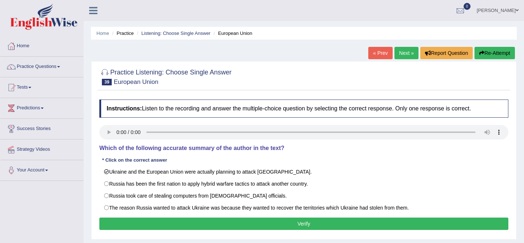
click at [187, 223] on button "Verify" at bounding box center [303, 224] width 409 height 12
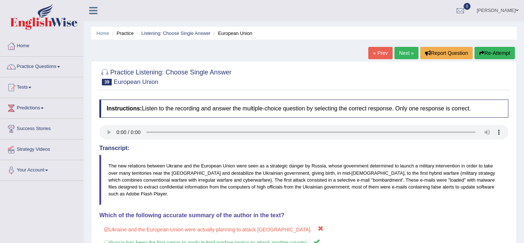
click at [404, 61] on div "Practice Listening: Choose Single Answer 39 European Union Instructions: Listen…" at bounding box center [304, 186] width 426 height 251
click at [403, 50] on link "Next »" at bounding box center [407, 53] width 24 height 12
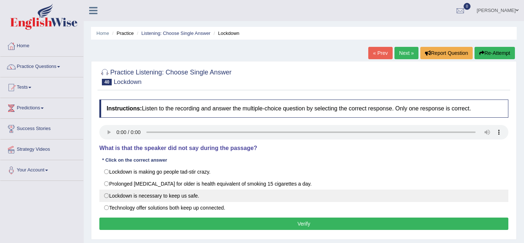
click at [190, 195] on label "Lockdown is necessary to keep us safe." at bounding box center [303, 196] width 409 height 12
radio input "true"
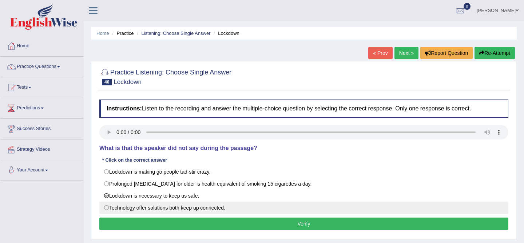
click at [168, 212] on label "Technology offer solutions both keep up connected." at bounding box center [303, 208] width 409 height 12
radio input "true"
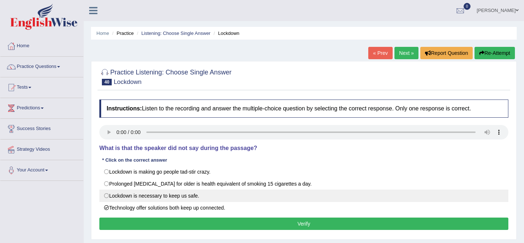
click at [191, 198] on label "Lockdown is necessary to keep us safe." at bounding box center [303, 196] width 409 height 12
radio input "true"
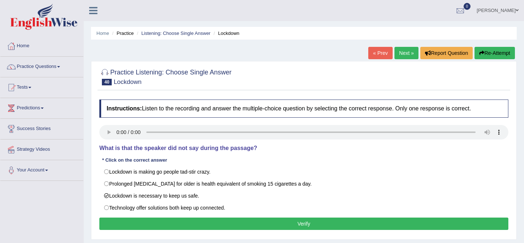
click at [215, 223] on button "Verify" at bounding box center [303, 224] width 409 height 12
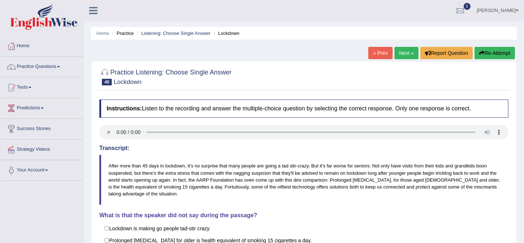
click at [404, 54] on link "Next »" at bounding box center [407, 53] width 24 height 12
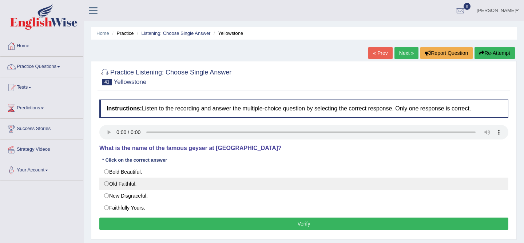
click at [126, 182] on label "Old Faithful." at bounding box center [303, 184] width 409 height 12
radio input "true"
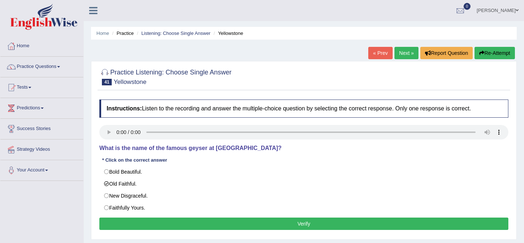
click at [232, 226] on button "Verify" at bounding box center [303, 224] width 409 height 12
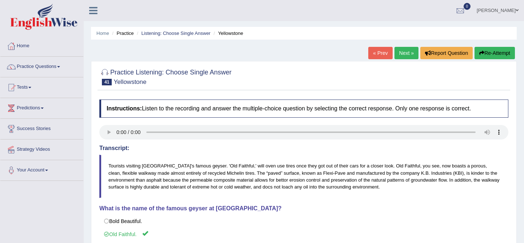
click at [402, 53] on link "Next »" at bounding box center [407, 53] width 24 height 12
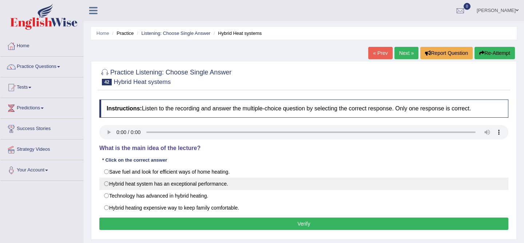
click at [201, 187] on label "Hybrid heat system has an exceptional performance." at bounding box center [303, 184] width 409 height 12
radio input "true"
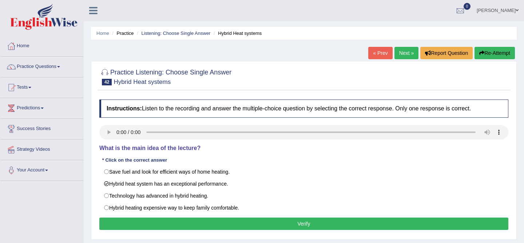
click at [197, 225] on button "Verify" at bounding box center [303, 224] width 409 height 12
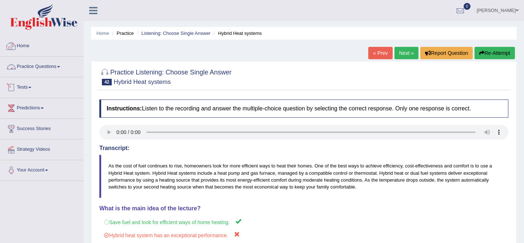
click at [93, 9] on icon at bounding box center [93, 10] width 8 height 9
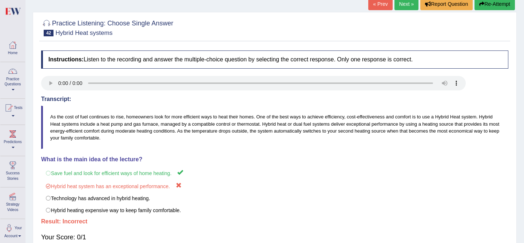
scroll to position [53, 0]
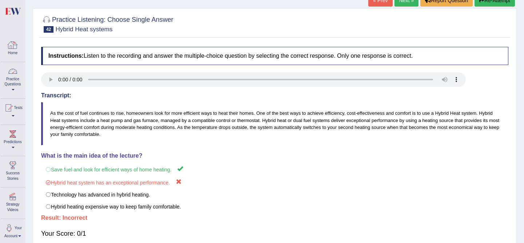
click at [11, 79] on link "Practice Questions" at bounding box center [12, 79] width 25 height 34
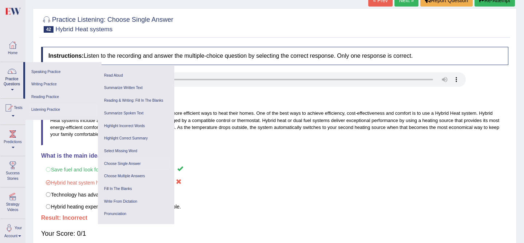
click at [130, 165] on link "Choose Single Answer" at bounding box center [136, 164] width 69 height 13
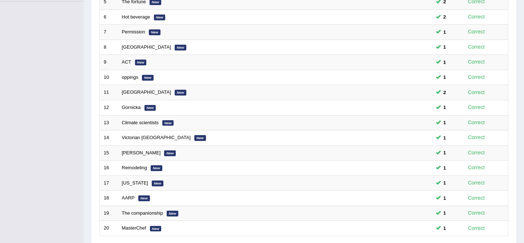
scroll to position [238, 0]
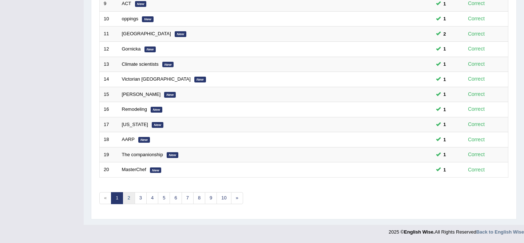
click at [130, 200] on link "2" at bounding box center [129, 199] width 12 height 12
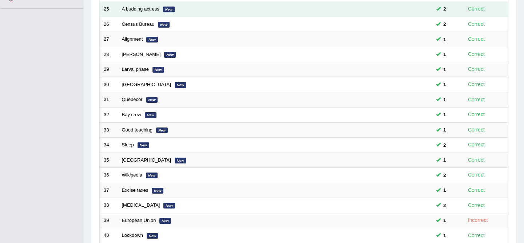
scroll to position [238, 0]
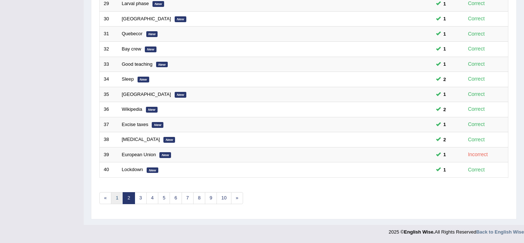
click at [116, 199] on link "1" at bounding box center [117, 199] width 12 height 12
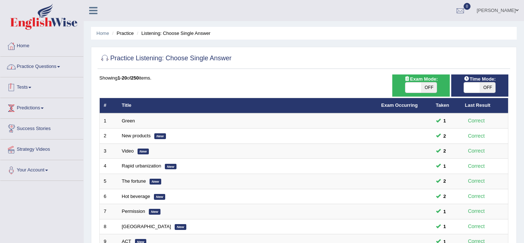
click at [52, 67] on link "Practice Questions" at bounding box center [41, 66] width 83 height 18
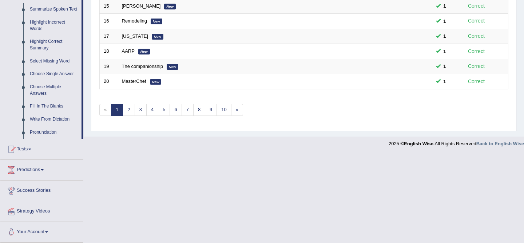
scroll to position [332, 0]
click at [52, 120] on link "Write From Dictation" at bounding box center [54, 119] width 55 height 13
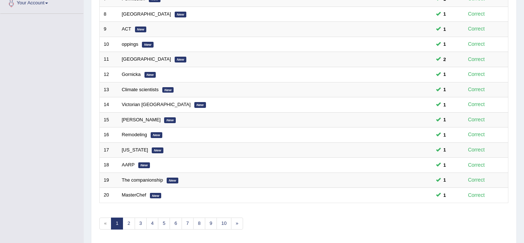
scroll to position [94, 0]
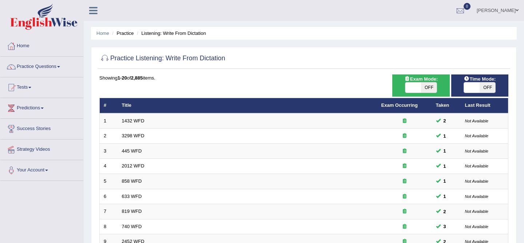
scroll to position [238, 0]
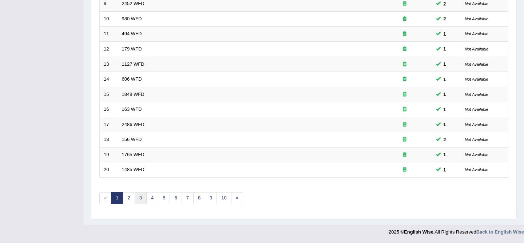
click at [138, 200] on link "3" at bounding box center [141, 199] width 12 height 12
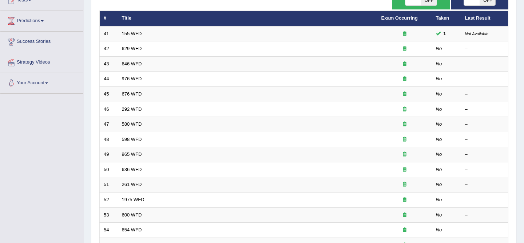
scroll to position [98, 0]
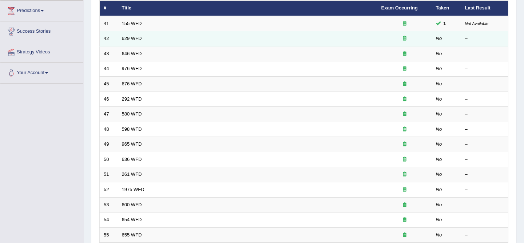
click at [116, 38] on td "42" at bounding box center [109, 38] width 18 height 15
click at [127, 37] on link "629 WFD" at bounding box center [132, 38] width 20 height 5
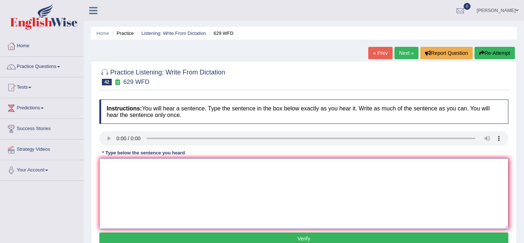
click at [134, 181] on textarea at bounding box center [303, 194] width 409 height 71
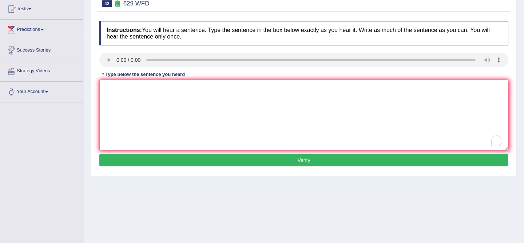
scroll to position [95, 0]
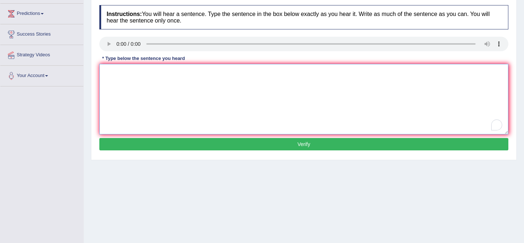
click at [115, 94] on textarea "To enrich screen reader interactions, please activate Accessibility in Grammarl…" at bounding box center [303, 99] width 409 height 71
click at [163, 73] on textarea "Please provide the reporyt to support the" at bounding box center [303, 99] width 409 height 71
click at [205, 81] on textarea "Please provide the report to support the" at bounding box center [303, 99] width 409 height 71
click at [204, 73] on textarea "Please provide the report to support the" at bounding box center [303, 99] width 409 height 71
click at [193, 73] on textarea "Please provide the report to support to idea of t" at bounding box center [303, 99] width 409 height 71
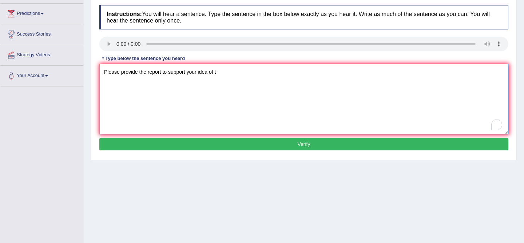
click at [223, 74] on textarea "Please provide the report to support your idea of t" at bounding box center [303, 99] width 409 height 71
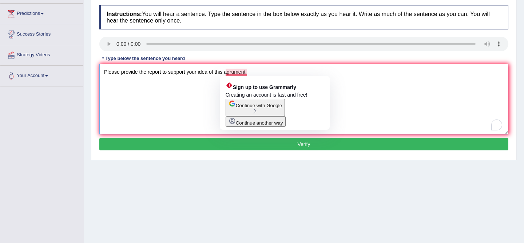
click at [231, 71] on textarea "Please provide the report to support your idea of this agrument." at bounding box center [303, 99] width 409 height 71
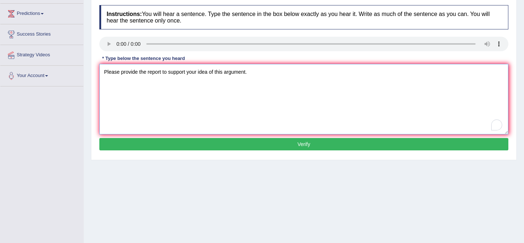
click at [262, 82] on textarea "Please provide the report to support your idea of this argument." at bounding box center [303, 99] width 409 height 71
type textarea "Please provide the report to support your idea of this argument arguments."
click at [243, 144] on button "Verify" at bounding box center [303, 144] width 409 height 12
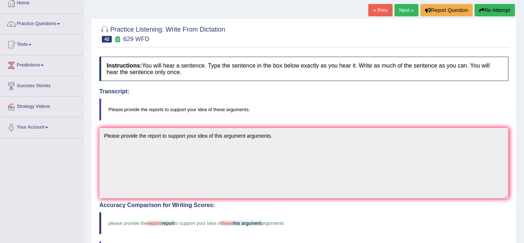
scroll to position [0, 0]
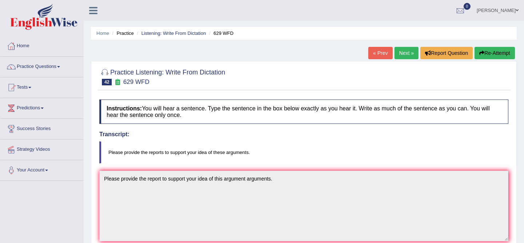
click at [407, 57] on link "Next »" at bounding box center [407, 53] width 24 height 12
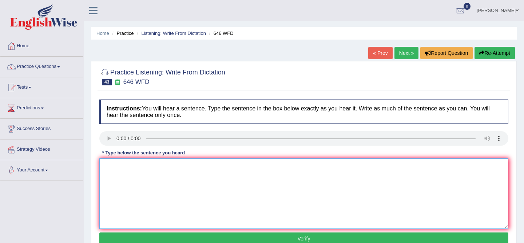
click at [120, 190] on textarea at bounding box center [303, 194] width 409 height 71
click at [253, 166] on textarea "The indus revolution in [GEOGRAPHIC_DATA] e=was driven by steam" at bounding box center [303, 194] width 409 height 71
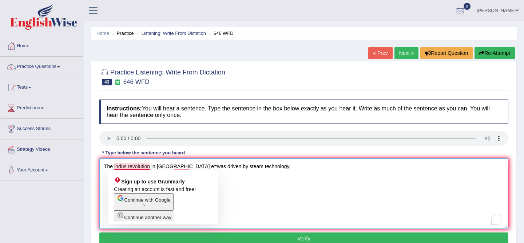
click at [126, 167] on textarea "The indus revolution in [GEOGRAPHIC_DATA] e=was driven by steam technology." at bounding box center [303, 194] width 409 height 71
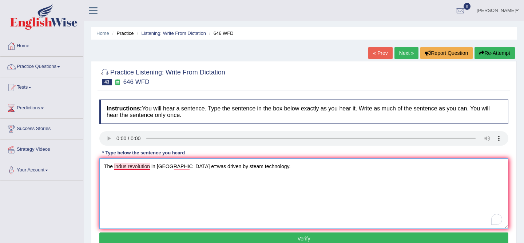
click at [126, 170] on textarea "The indus revolution in [GEOGRAPHIC_DATA] e=was driven by steam technology." at bounding box center [303, 194] width 409 height 71
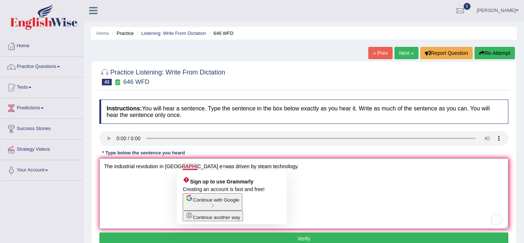
click at [188, 168] on textarea "The industrial revolution in [GEOGRAPHIC_DATA] e=was driven by steam technology." at bounding box center [303, 194] width 409 height 71
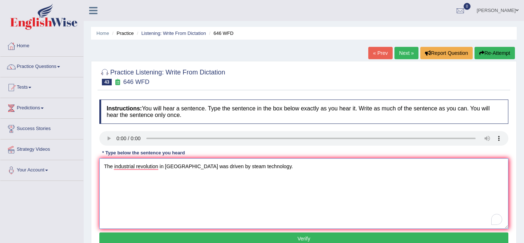
click at [325, 187] on textarea "The industrial revolution in [GEOGRAPHIC_DATA] was driven by steam technology." at bounding box center [303, 194] width 409 height 71
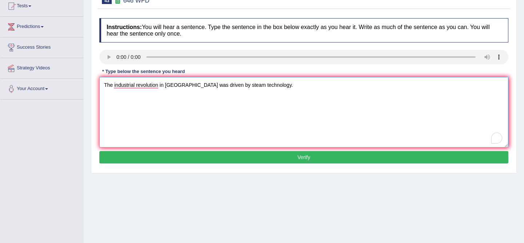
scroll to position [139, 0]
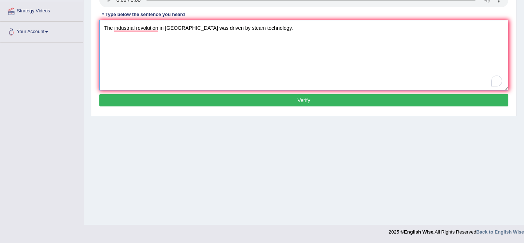
type textarea "The industrial revolution in [GEOGRAPHIC_DATA] was driven by steam technology."
click at [287, 103] on button "Verify" at bounding box center [303, 100] width 409 height 12
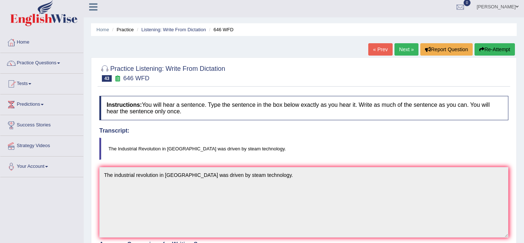
scroll to position [0, 0]
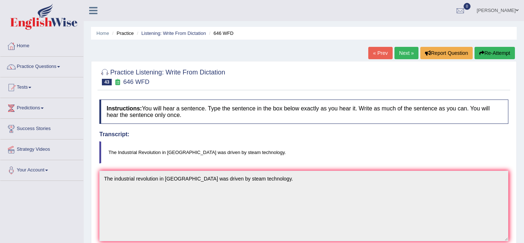
click at [408, 51] on link "Next »" at bounding box center [407, 53] width 24 height 12
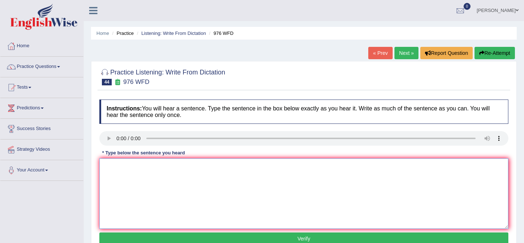
click at [116, 191] on textarea at bounding box center [303, 194] width 409 height 71
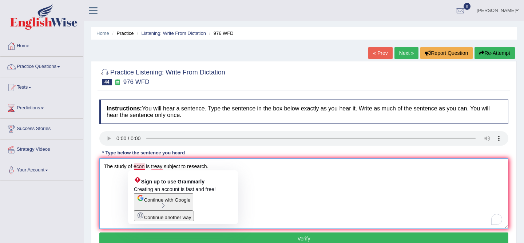
click at [143, 166] on textarea "The study of econ is treay subject to research." at bounding box center [303, 194] width 409 height 71
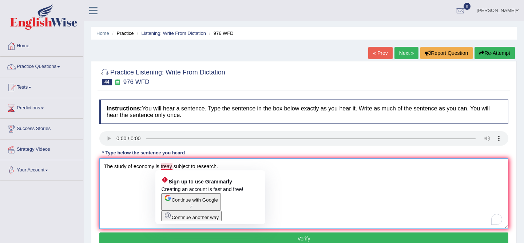
click at [172, 168] on textarea "The study of economy is treay subject to research." at bounding box center [303, 194] width 409 height 71
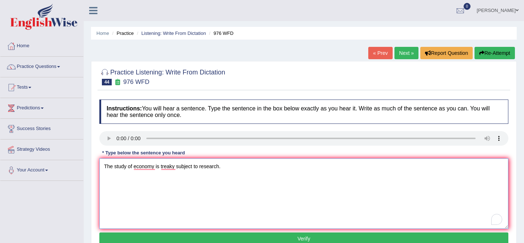
type textarea "The study of economy is treaky subject to research."
click at [201, 236] on button "Verify" at bounding box center [303, 239] width 409 height 12
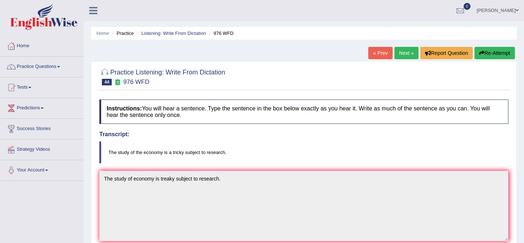
click at [395, 55] on link "Next »" at bounding box center [407, 53] width 24 height 12
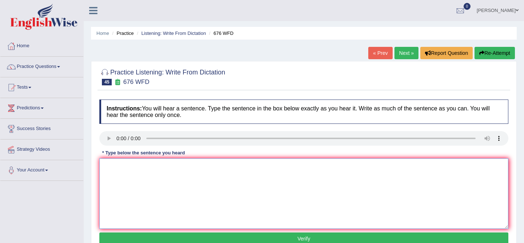
click at [161, 189] on textarea at bounding box center [303, 194] width 409 height 71
click at [116, 201] on textarea "To enrich screen reader interactions, please activate Accessibility in Grammarl…" at bounding box center [303, 194] width 409 height 71
click at [121, 175] on textarea "uni" at bounding box center [303, 194] width 409 height 71
click at [113, 167] on textarea "uni need to securee grant for research subject." at bounding box center [303, 194] width 409 height 71
click at [140, 163] on textarea "University need to securee grant for research subject." at bounding box center [303, 194] width 409 height 71
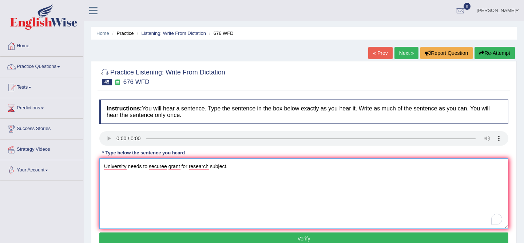
click at [167, 167] on textarea "University needs to securee grant for research subject." at bounding box center [303, 194] width 409 height 71
click at [178, 169] on textarea "University needs to secure grant for research subject." at bounding box center [303, 194] width 409 height 71
type textarea "University needs to secure grant grants for research subject."
click at [226, 237] on button "Verify" at bounding box center [303, 239] width 409 height 12
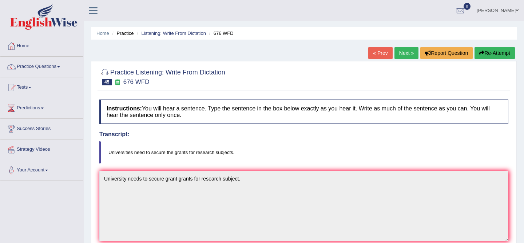
click at [484, 56] on button "Re-Attempt" at bounding box center [495, 53] width 40 height 12
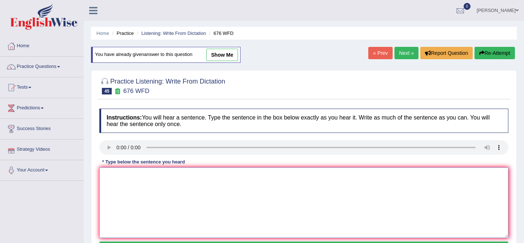
click at [124, 195] on textarea at bounding box center [303, 203] width 409 height 71
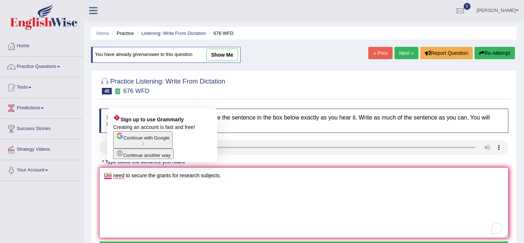
click at [112, 176] on textarea "Uni need to secure the grants for research subjects." at bounding box center [303, 203] width 409 height 71
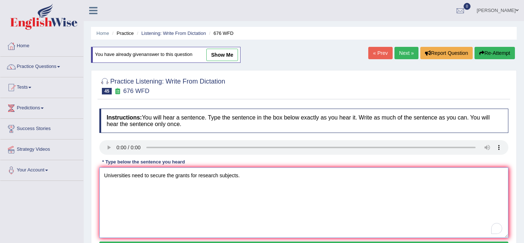
type textarea "Universities need to secure the grants for research subjects."
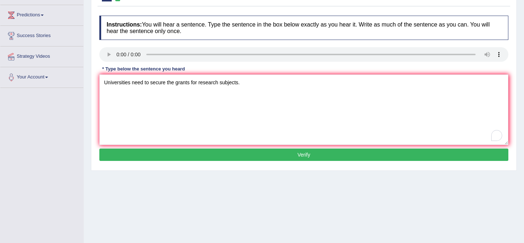
scroll to position [95, 0]
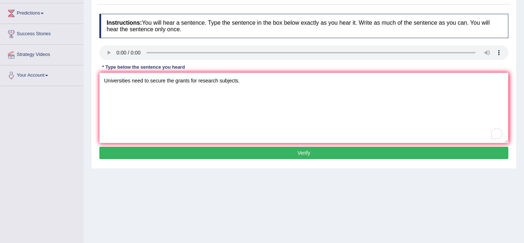
click at [245, 156] on button "Verify" at bounding box center [303, 153] width 409 height 12
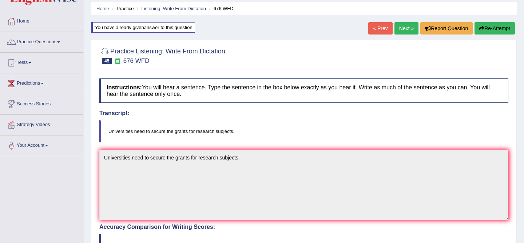
scroll to position [0, 0]
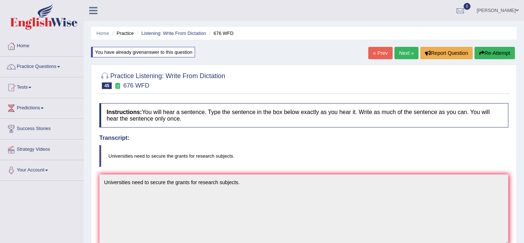
click at [407, 54] on link "Next »" at bounding box center [407, 53] width 24 height 12
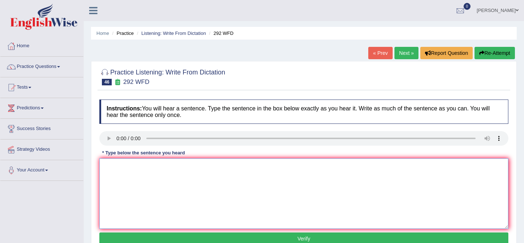
click at [145, 195] on textarea at bounding box center [303, 194] width 409 height 71
type textarea "Some people argue that education is not that important."
click at [228, 236] on button "Verify" at bounding box center [303, 239] width 409 height 12
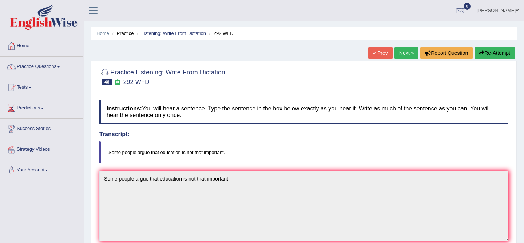
click at [408, 48] on link "Next »" at bounding box center [407, 53] width 24 height 12
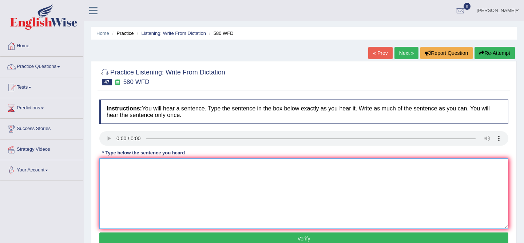
click at [220, 185] on textarea at bounding box center [303, 194] width 409 height 71
click at [124, 168] on textarea "To enrich screen reader interactions, please activate Accessibility in Grammarl…" at bounding box center [303, 194] width 409 height 71
type textarea "You can use your laptop in the lecture."
click at [199, 240] on button "Verify" at bounding box center [303, 239] width 409 height 12
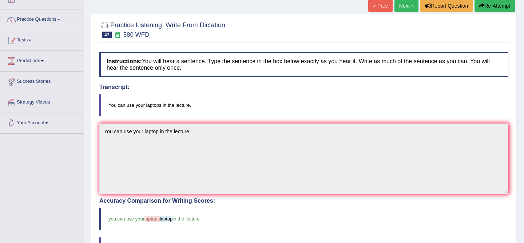
scroll to position [45, 0]
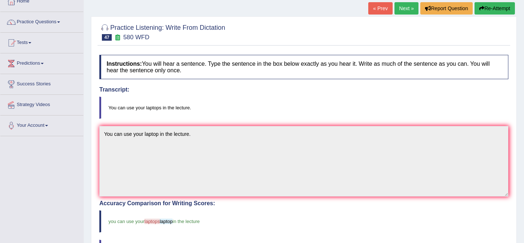
click at [403, 15] on div "« Prev Next » Report Question Re-Attempt" at bounding box center [442, 9] width 148 height 14
click at [404, 8] on link "Next »" at bounding box center [407, 8] width 24 height 12
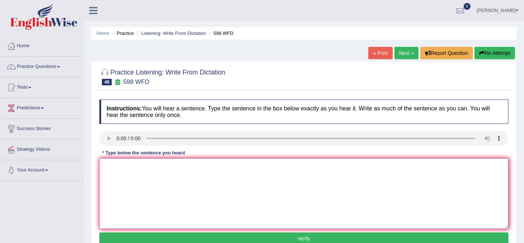
click at [148, 194] on textarea at bounding box center [303, 194] width 409 height 71
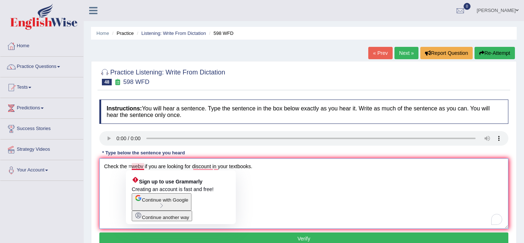
click at [144, 167] on textarea "Check the =webv if you are looking for discount in your textbooks." at bounding box center [303, 194] width 409 height 71
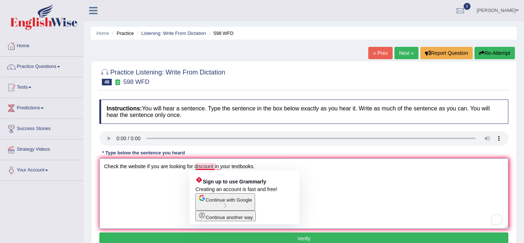
click at [195, 166] on textarea "Check the website if you are looking for discount in your textbooks." at bounding box center [303, 194] width 409 height 71
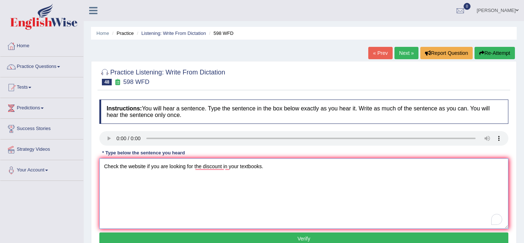
click at [240, 166] on textarea "Check the website if you are looking for the discount in your textbooks." at bounding box center [303, 194] width 409 height 71
type textarea "Check the website if you are looking for the discount in your the textbooks."
click at [276, 237] on button "Verify" at bounding box center [303, 239] width 409 height 12
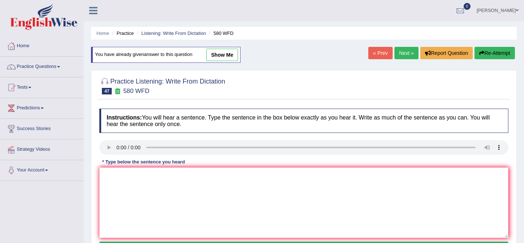
click at [397, 52] on link "Next »" at bounding box center [407, 53] width 24 height 12
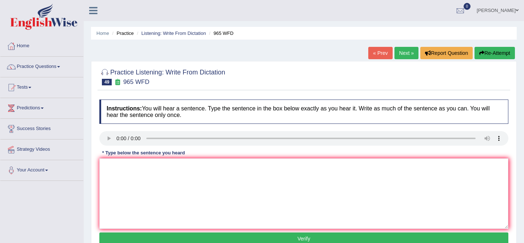
click at [397, 52] on link "Next »" at bounding box center [407, 53] width 24 height 12
click at [105, 35] on link "Home" at bounding box center [102, 33] width 13 height 5
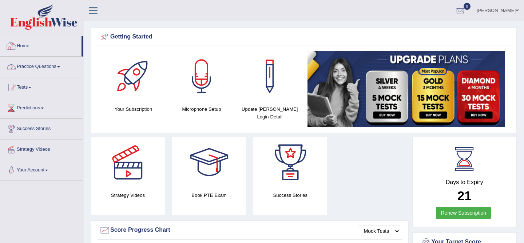
click at [43, 73] on link "Practice Questions" at bounding box center [41, 66] width 83 height 18
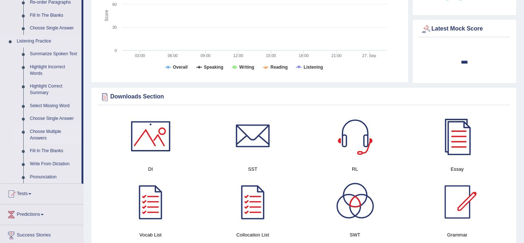
scroll to position [299, 0]
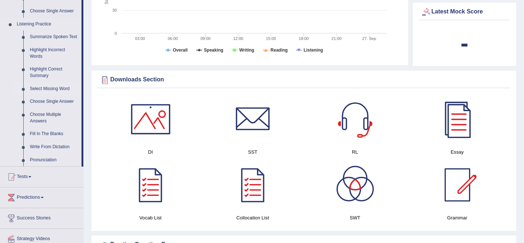
click at [63, 95] on link "Select Missing Word" at bounding box center [54, 89] width 55 height 13
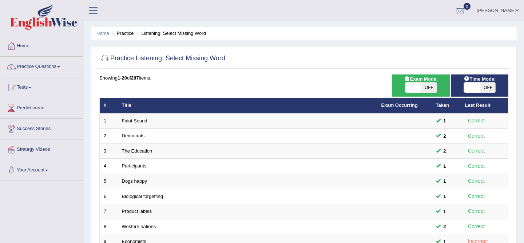
scroll to position [238, 0]
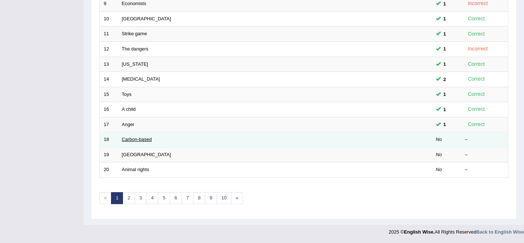
click at [146, 141] on link "Carbon-based" at bounding box center [137, 139] width 30 height 5
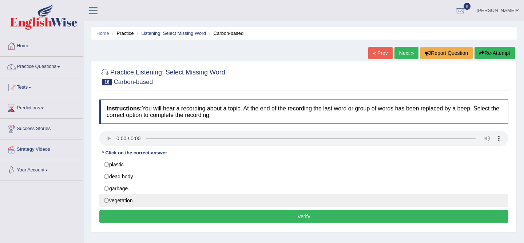
click at [191, 197] on label "vegetation." at bounding box center [303, 201] width 409 height 12
radio input "true"
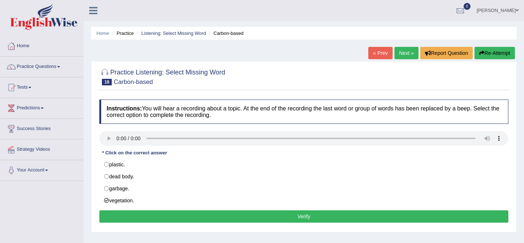
click at [200, 217] on button "Verify" at bounding box center [303, 217] width 409 height 12
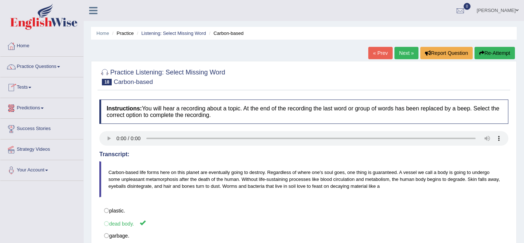
click at [401, 53] on link "Next »" at bounding box center [407, 53] width 24 height 12
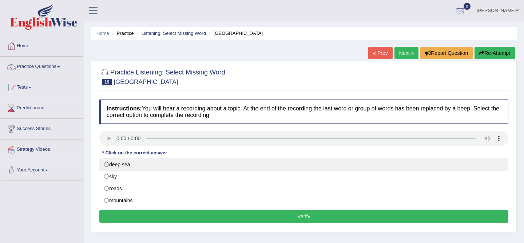
click at [183, 168] on label "deep sea" at bounding box center [303, 165] width 409 height 12
radio input "true"
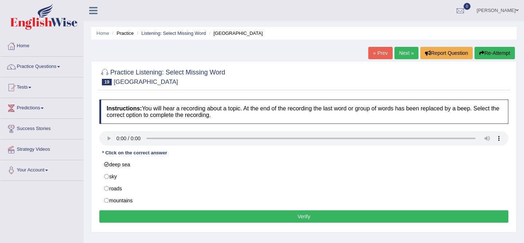
click at [190, 219] on button "Verify" at bounding box center [303, 217] width 409 height 12
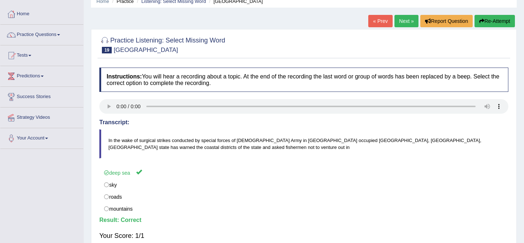
scroll to position [32, 0]
click at [404, 22] on link "Next »" at bounding box center [407, 21] width 24 height 12
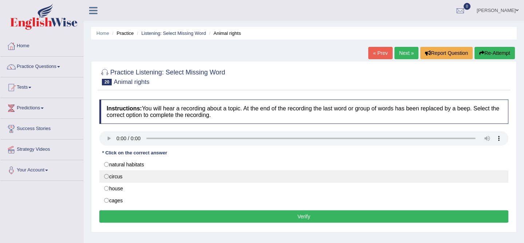
click at [185, 173] on label "circus" at bounding box center [303, 177] width 409 height 12
radio input "true"
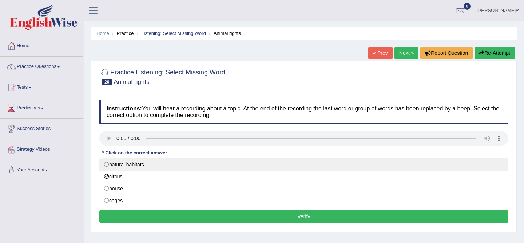
click at [193, 165] on label "natural habitats" at bounding box center [303, 165] width 409 height 12
radio input "true"
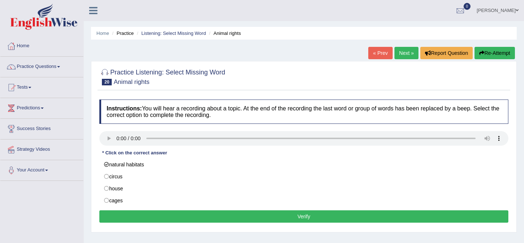
click at [189, 218] on button "Verify" at bounding box center [303, 217] width 409 height 12
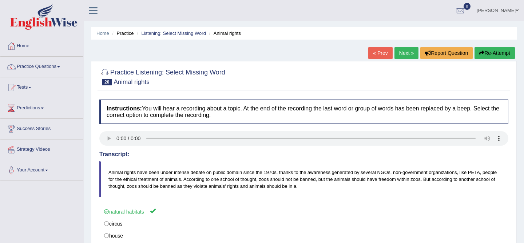
click at [404, 52] on link "Next »" at bounding box center [407, 53] width 24 height 12
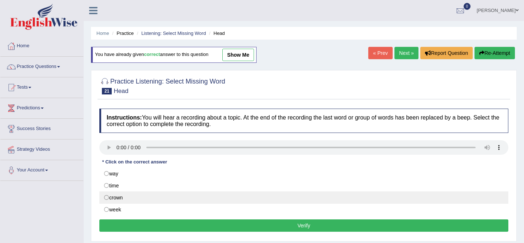
click at [194, 198] on label "crown" at bounding box center [303, 198] width 409 height 12
radio input "true"
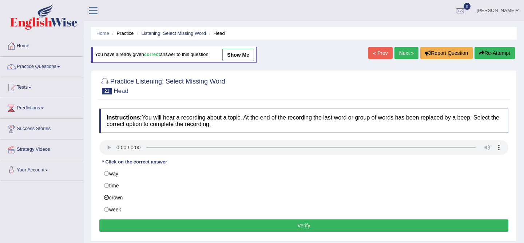
click at [206, 229] on button "Verify" at bounding box center [303, 226] width 409 height 12
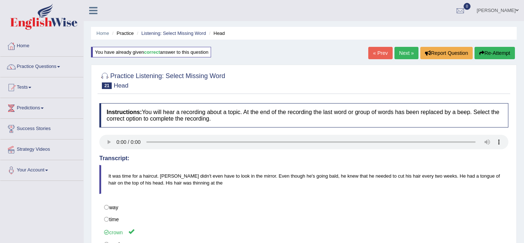
click at [98, 7] on link at bounding box center [93, 9] width 19 height 11
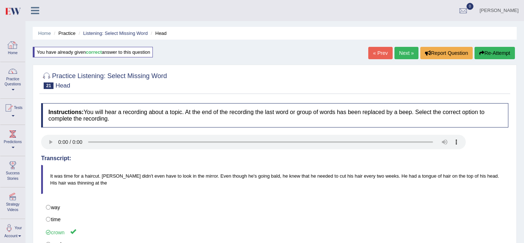
click at [16, 43] on div at bounding box center [12, 45] width 11 height 11
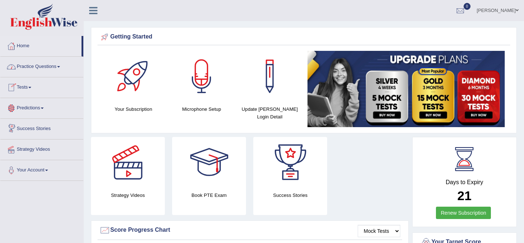
click at [46, 63] on link "Practice Questions" at bounding box center [41, 66] width 83 height 18
